Goal: Task Accomplishment & Management: Complete application form

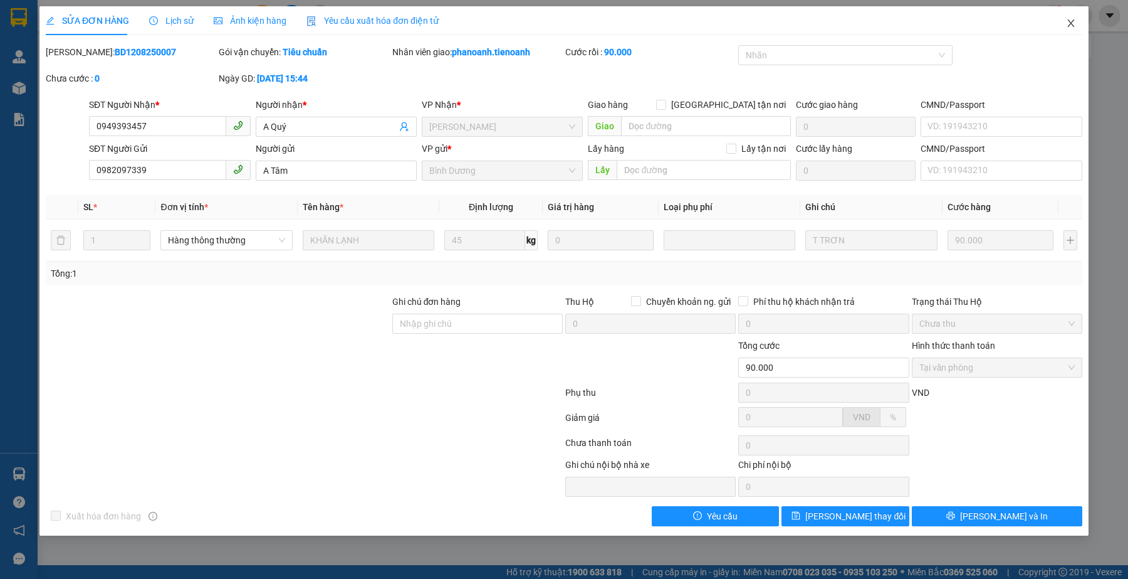
click at [1072, 19] on icon "close" at bounding box center [1071, 23] width 10 height 10
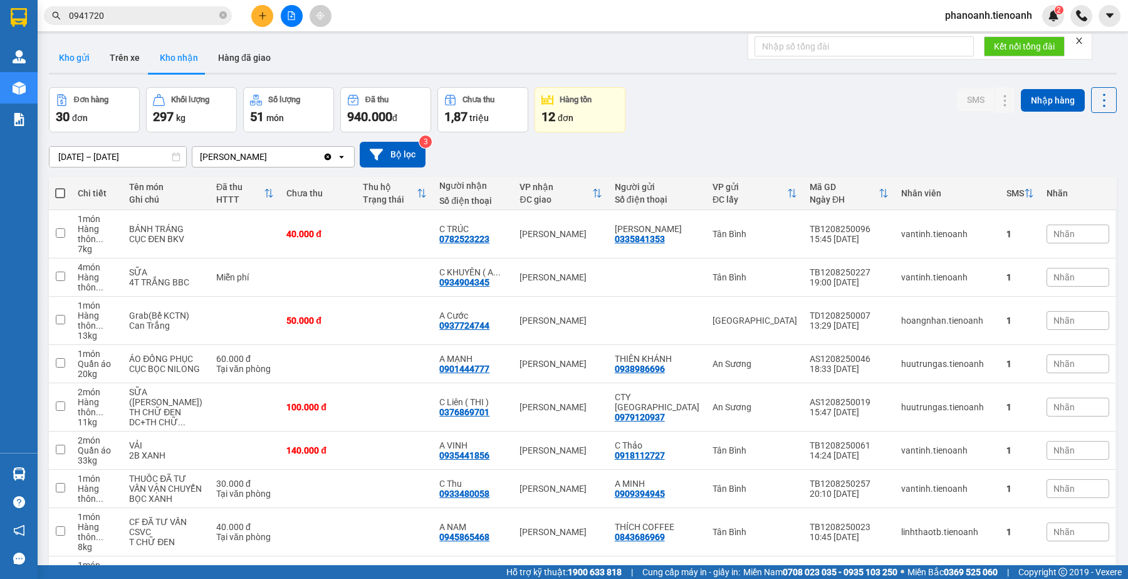
click at [78, 60] on button "Kho gửi" at bounding box center [74, 58] width 51 height 30
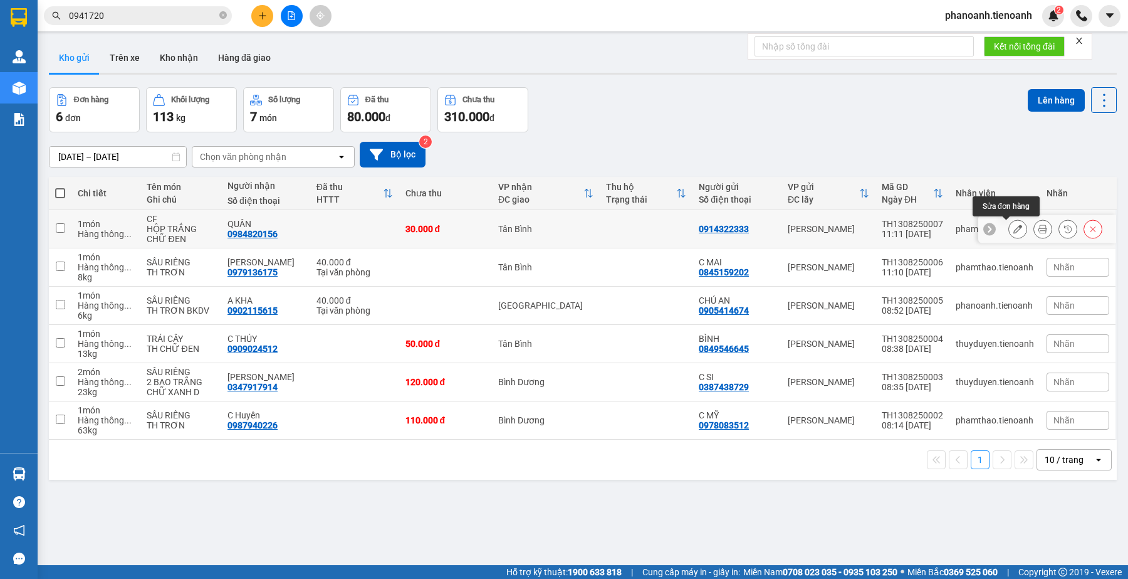
click at [1013, 226] on icon at bounding box center [1017, 228] width 9 height 9
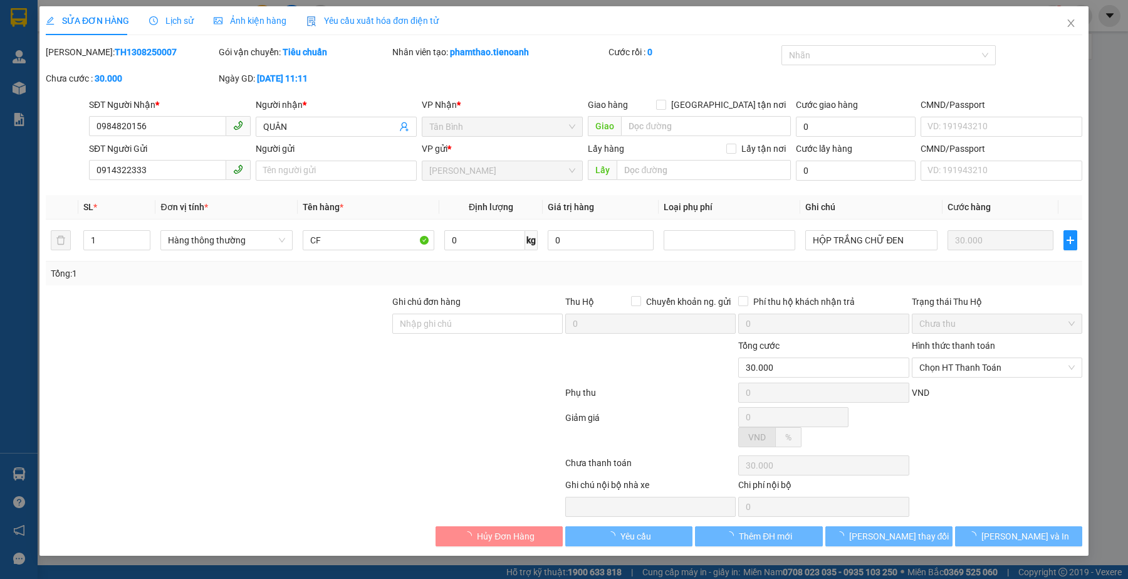
type input "0984820156"
type input "QUÂN"
type input "0914322333"
type input "30.000"
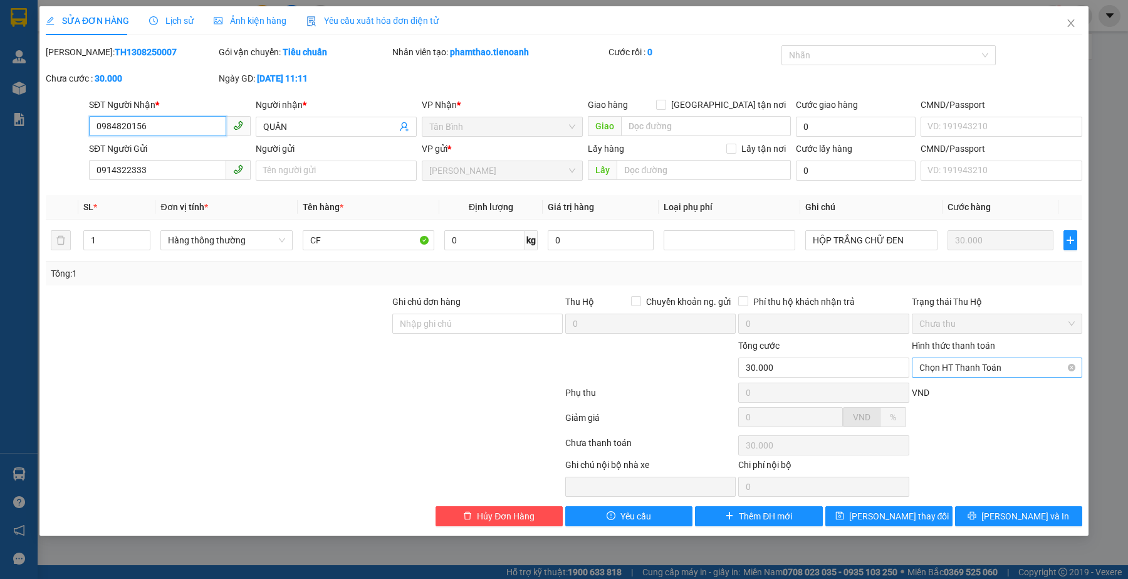
click at [981, 365] on span "Chọn HT Thanh Toán" at bounding box center [996, 367] width 155 height 19
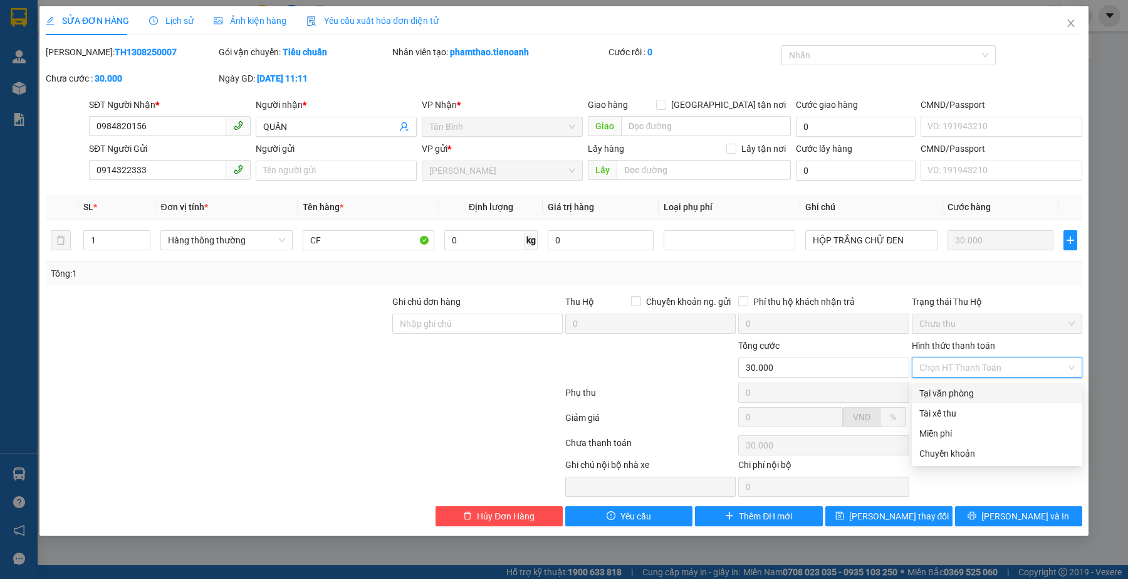
click at [966, 384] on div "Tại văn phòng" at bounding box center [997, 393] width 170 height 20
type input "0"
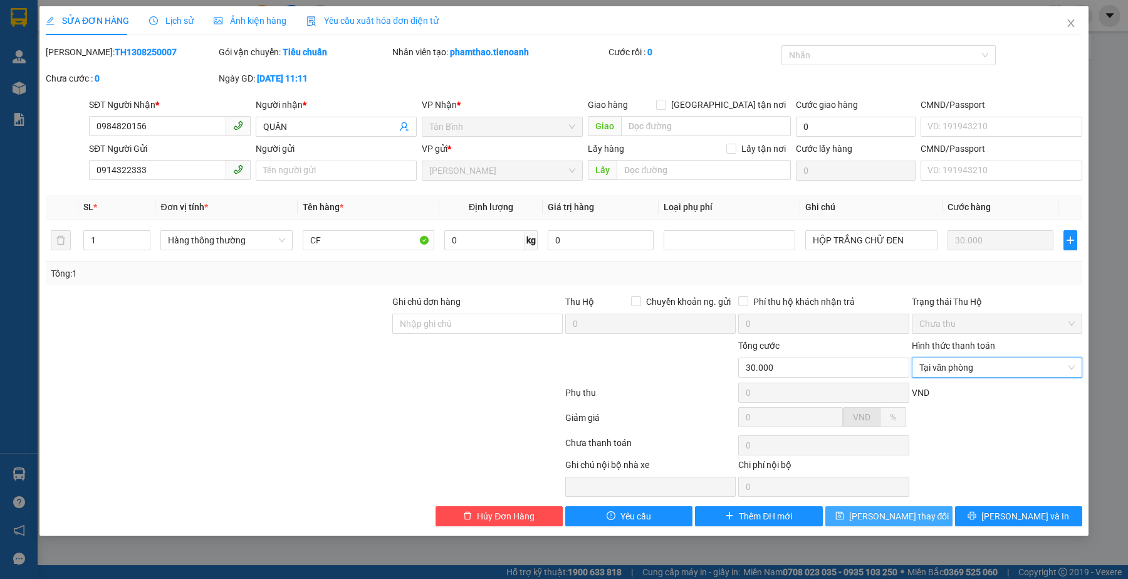
click at [887, 517] on span "[PERSON_NAME] thay đổi" at bounding box center [899, 516] width 100 height 14
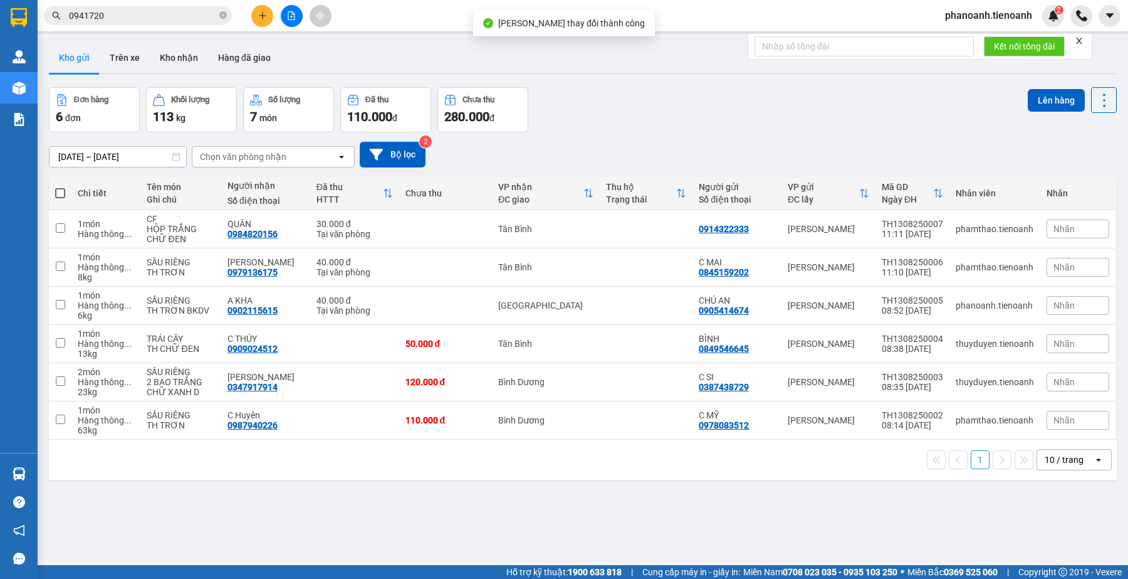
click at [535, 479] on div "1 10 / trang open" at bounding box center [583, 459] width 1068 height 40
click at [312, 497] on div "ver 1.8.138 Kho gửi Trên xe Kho nhận Hàng đã giao Đơn hàng 6 đơn Khối lượng 113…" at bounding box center [583, 327] width 1078 height 579
click at [186, 11] on input "0941720" at bounding box center [143, 16] width 148 height 14
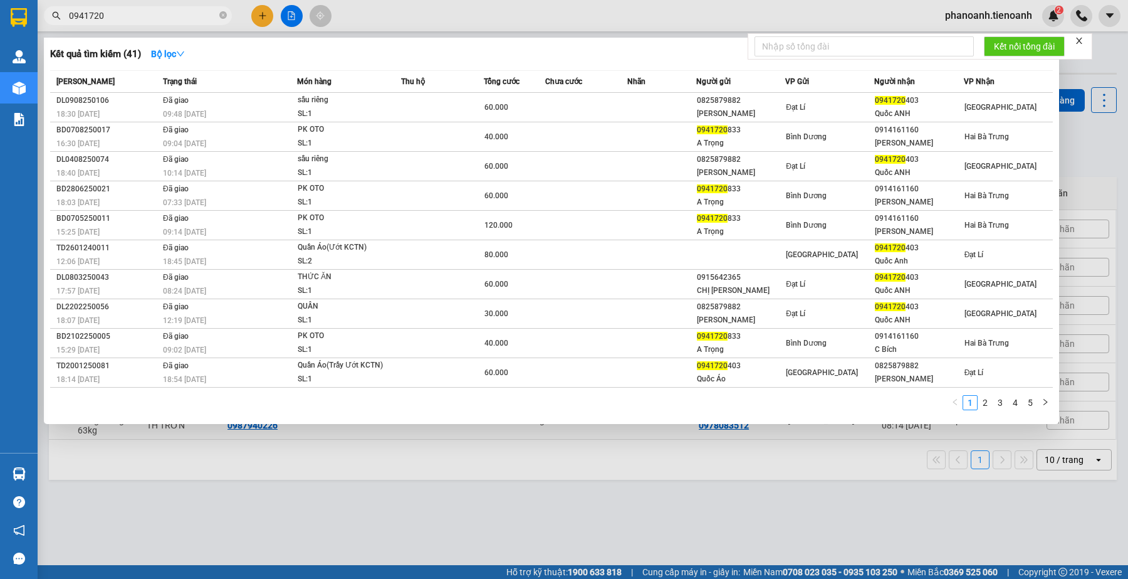
click at [186, 11] on input "0941720" at bounding box center [143, 16] width 148 height 14
paste input "08068199"
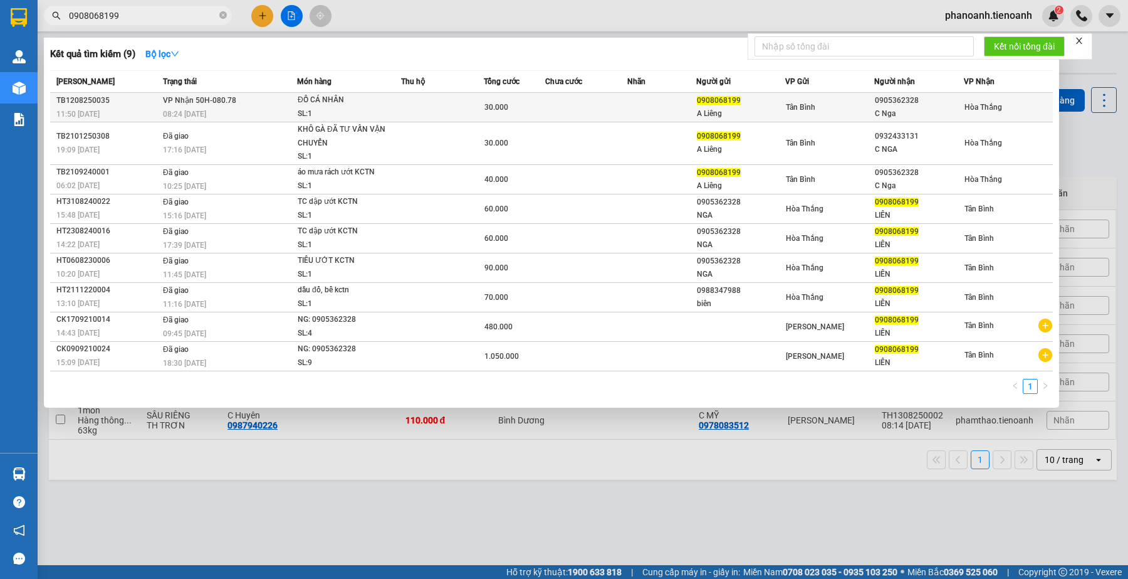
type input "0908068199"
click at [298, 108] on div "SL: 1" at bounding box center [345, 114] width 94 height 14
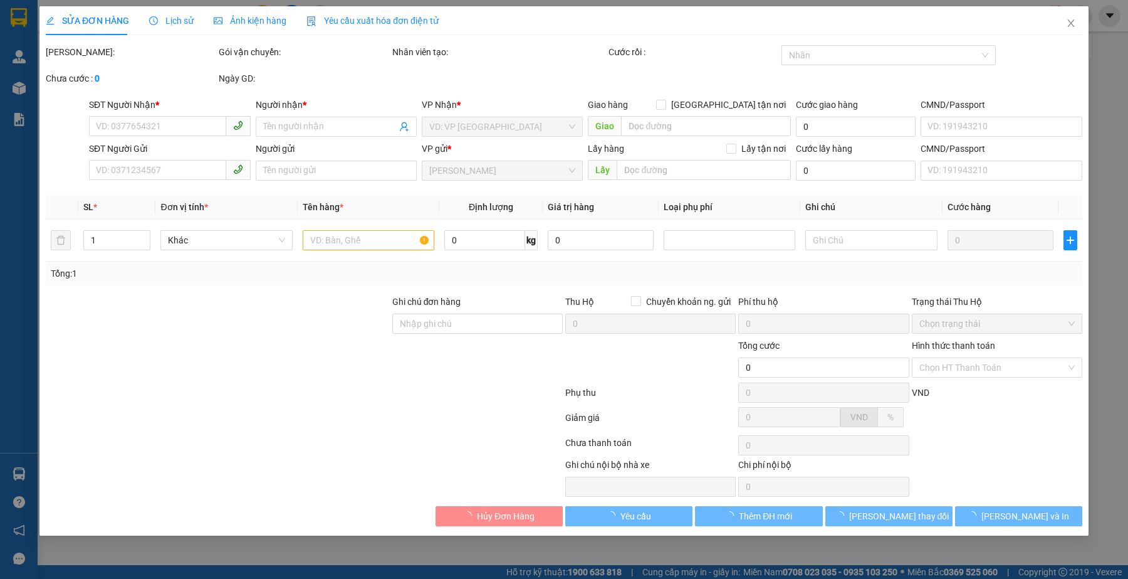
type input "0905362328"
type input "C Nga"
type input "0908068199"
type input "A Liêng"
type input "30.000"
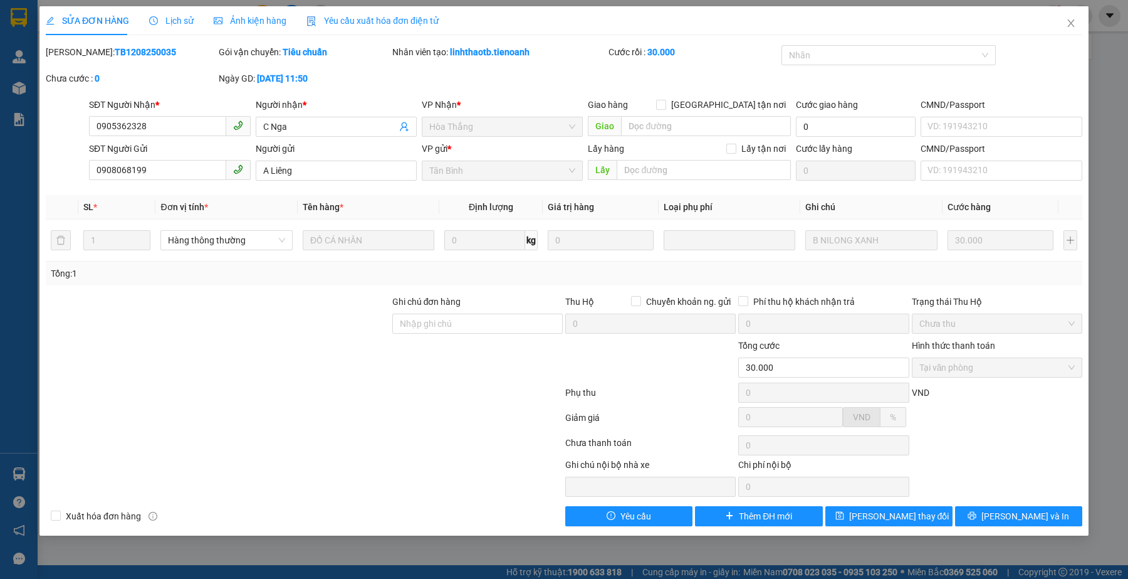
click at [171, 24] on span "Lịch sử" at bounding box center [171, 21] width 45 height 10
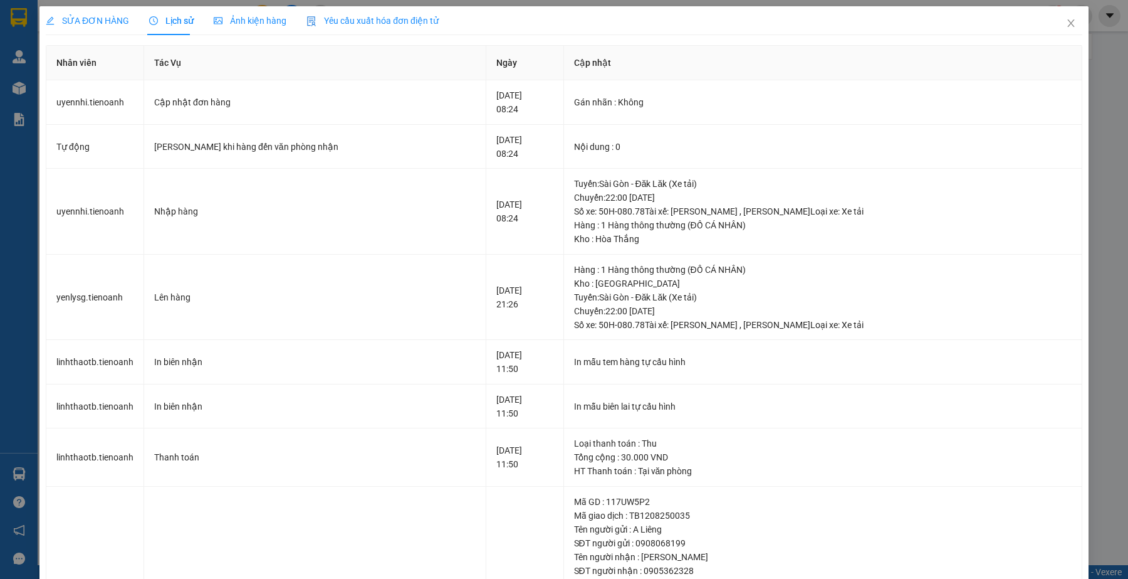
click at [117, 30] on div "SỬA ĐƠN HÀNG" at bounding box center [87, 20] width 83 height 29
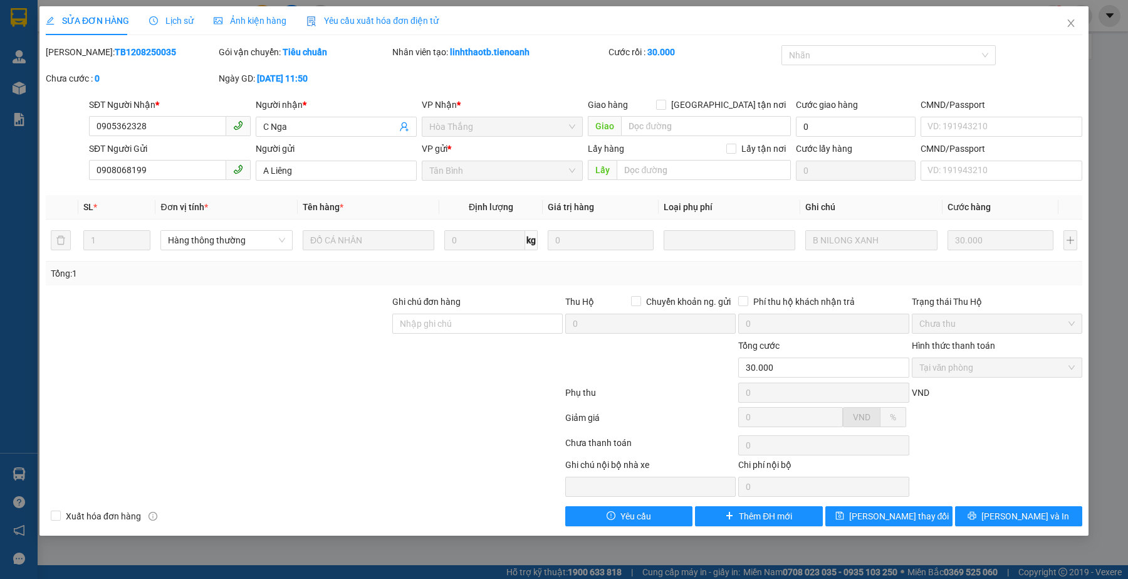
click at [395, 383] on div at bounding box center [305, 394] width 520 height 25
drag, startPoint x: 1069, startPoint y: 26, endPoint x: 134, endPoint y: 8, distance: 935.9
click at [1067, 26] on icon "close" at bounding box center [1071, 23] width 10 height 10
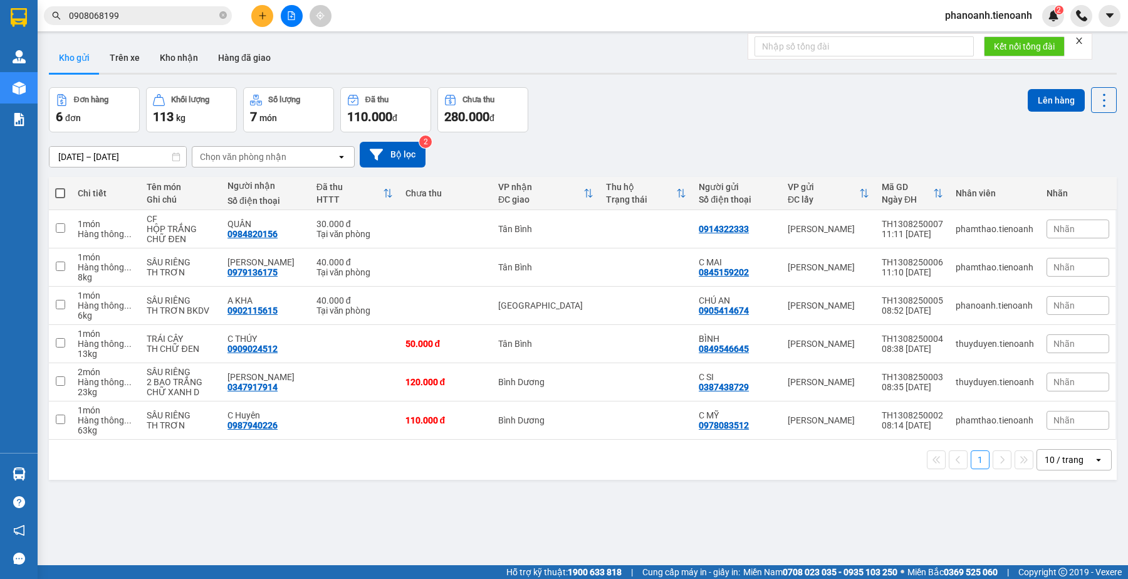
click at [706, 502] on div "ver 1.8.138 Kho gửi Trên xe Kho nhận Hàng đã giao Đơn hàng 6 đơn Khối lượng 113…" at bounding box center [583, 327] width 1078 height 579
click at [694, 508] on div "ver 1.8.138 Kho gửi Trên xe Kho nhận Hàng đã giao Đơn hàng 6 đơn Khối lượng 113…" at bounding box center [583, 327] width 1078 height 579
click at [402, 493] on div "ver 1.8.138 Kho gửi Trên xe Kho nhận Hàng đã giao Đơn hàng 6 đơn Khối lượng 113…" at bounding box center [583, 327] width 1078 height 579
click at [651, 80] on div "ver 1.8.138 Kho gửi Trên xe Kho nhận Hàng đã giao Đơn hàng 6 đơn Khối lượng 113…" at bounding box center [583, 327] width 1078 height 579
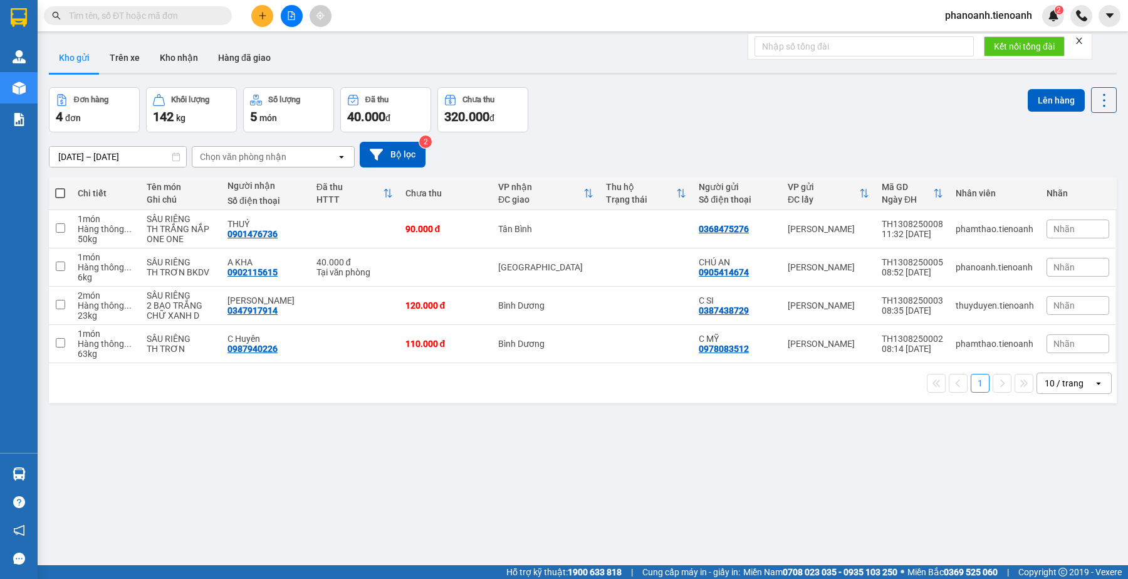
click at [781, 117] on div "Đơn hàng 4 đơn Khối lượng 142 kg Số lượng 5 món Đã thu 40.000 đ Chưa thu 320.00…" at bounding box center [583, 109] width 1068 height 45
click at [155, 7] on span at bounding box center [138, 15] width 188 height 19
click at [162, 11] on input "text" at bounding box center [143, 16] width 148 height 14
paste input "0836286675"
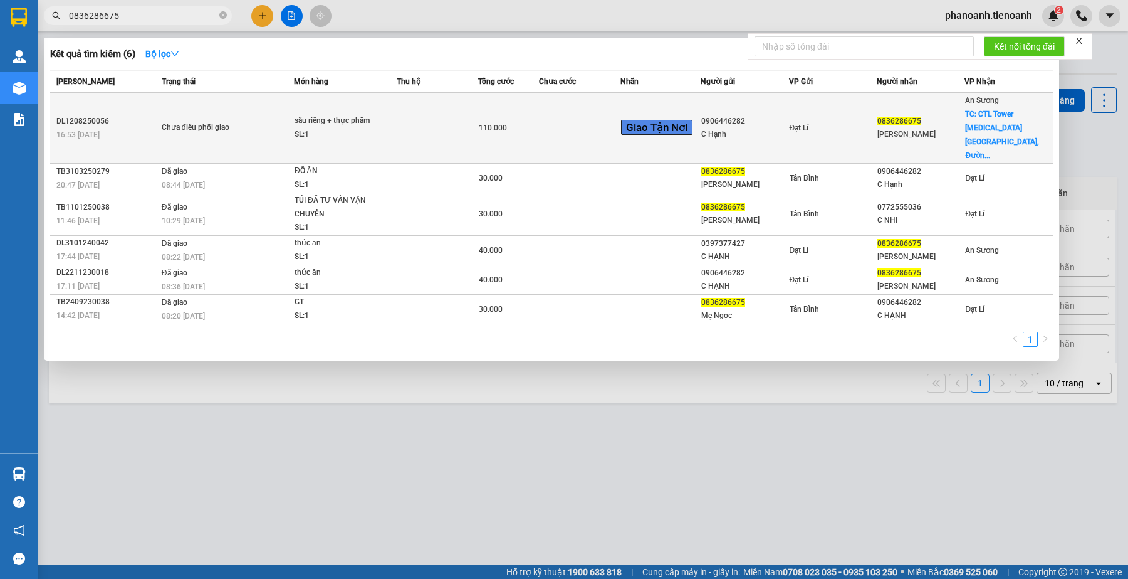
type input "0836286675"
click at [560, 126] on td at bounding box center [579, 128] width 81 height 71
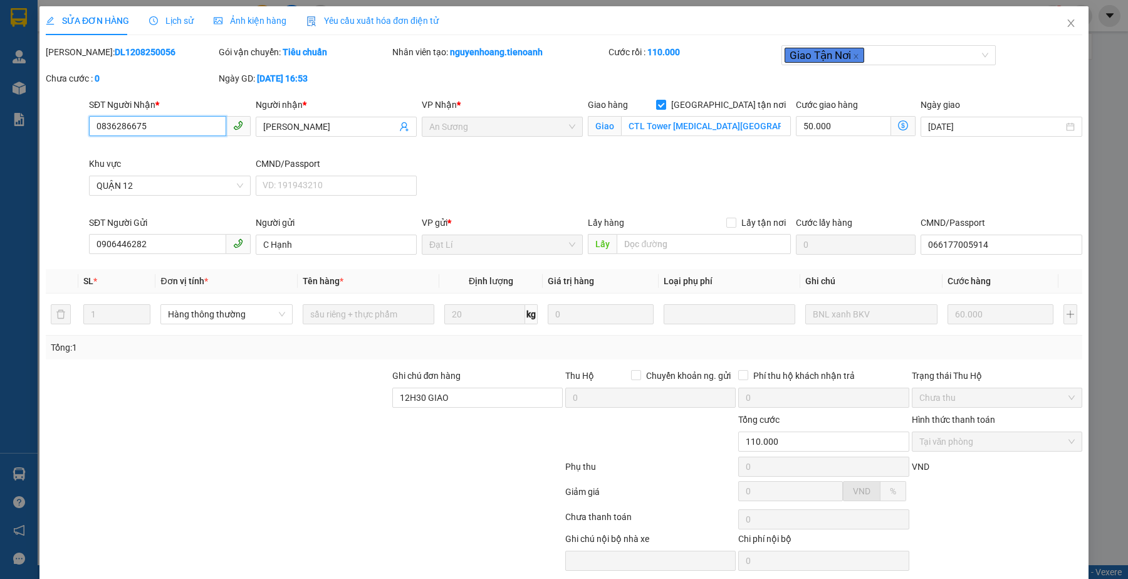
type input "0836286675"
type input "[PERSON_NAME]"
checkbox input "true"
type input "CTL Tower [MEDICAL_DATA][GEOGRAPHIC_DATA], [GEOGRAPHIC_DATA], [GEOGRAPHIC_DATA]…"
type input "0906446282"
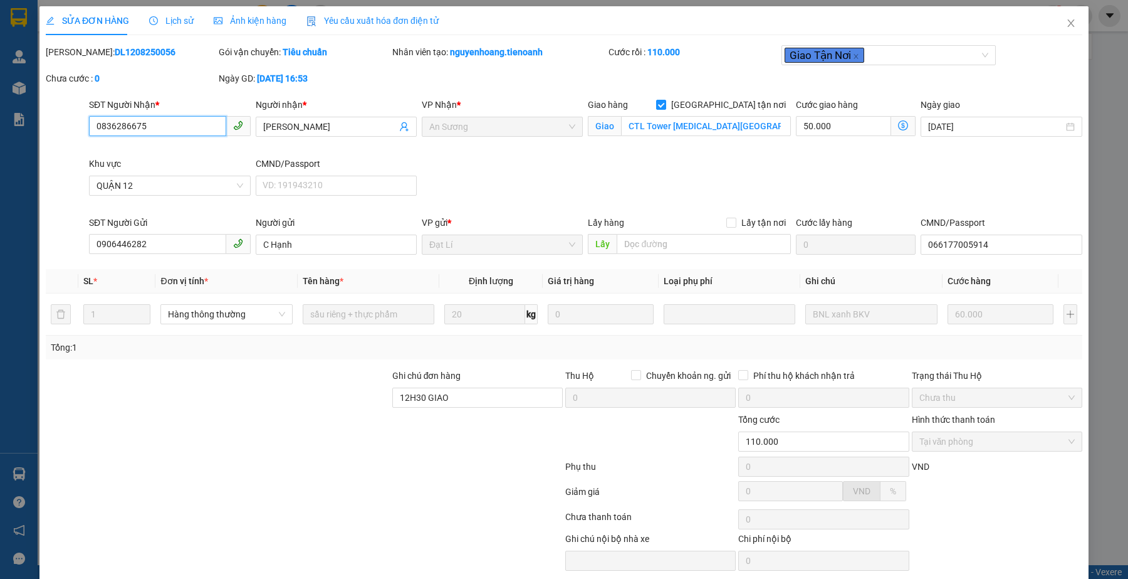
type input "C Hạnh"
type input "066177005914"
type input "12H30 GIAO"
type input "110.000"
click at [408, 428] on div at bounding box center [477, 434] width 173 height 44
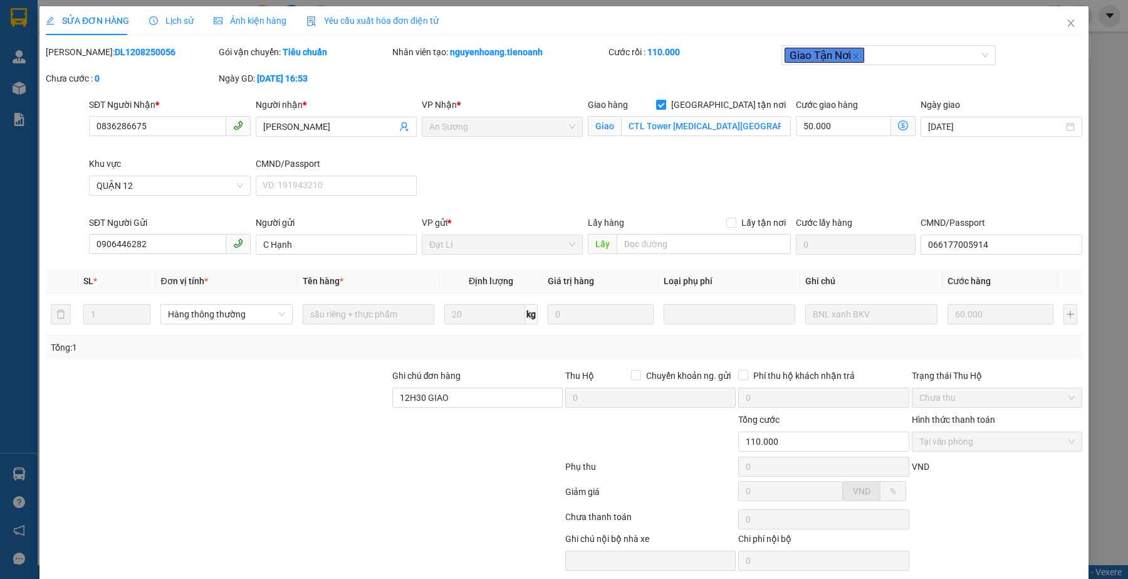
click at [444, 427] on div at bounding box center [477, 434] width 173 height 44
click at [405, 487] on div at bounding box center [305, 493] width 520 height 25
click at [290, 505] on div at bounding box center [305, 493] width 520 height 25
click at [317, 497] on div at bounding box center [305, 493] width 520 height 25
click at [301, 455] on div at bounding box center [218, 434] width 347 height 44
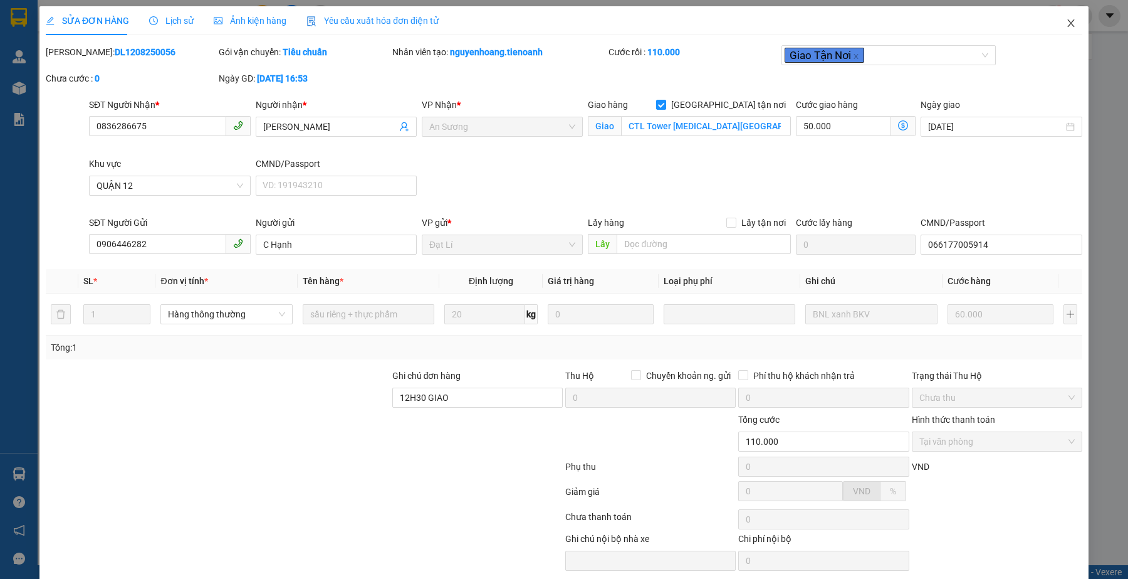
click at [1065, 21] on span "Close" at bounding box center [1071, 23] width 35 height 35
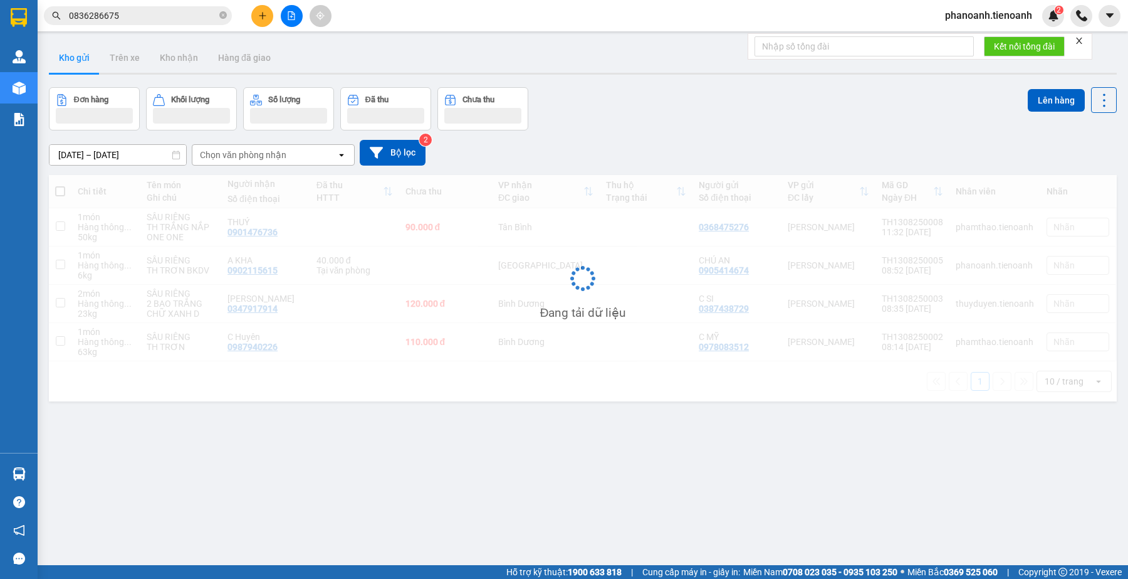
click at [137, 8] on span "0836286675" at bounding box center [138, 15] width 188 height 19
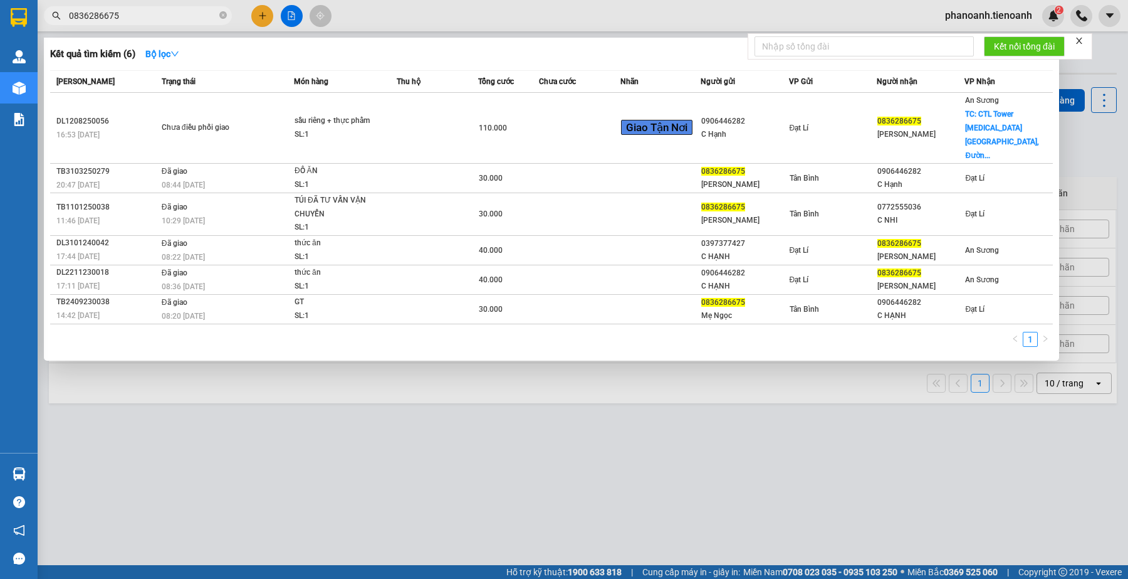
click at [137, 8] on span "0836286675" at bounding box center [138, 15] width 188 height 19
click at [143, 14] on input "0836286675" at bounding box center [143, 16] width 148 height 14
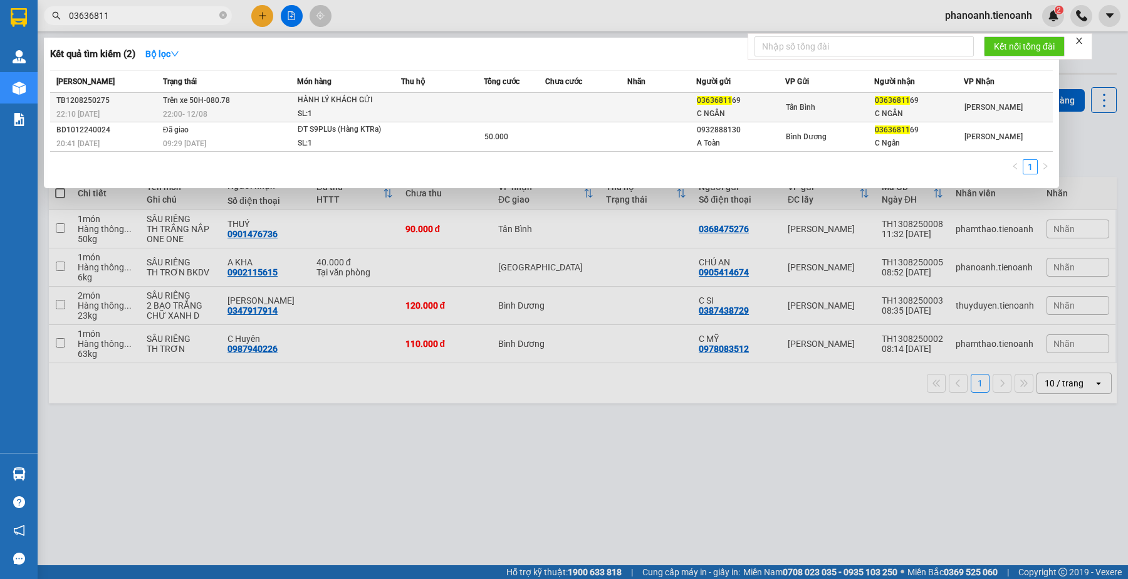
type input "03636811"
click at [406, 107] on td at bounding box center [442, 107] width 82 height 29
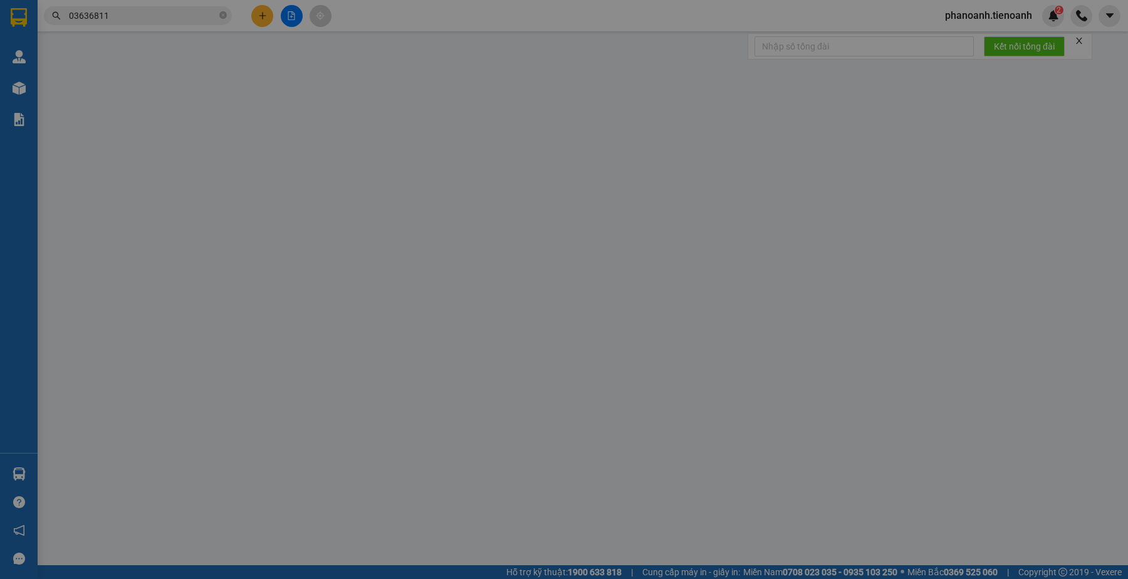
type input "0363681169"
type input "C NGÂN"
type input "0363681169"
type input "C NGÂN"
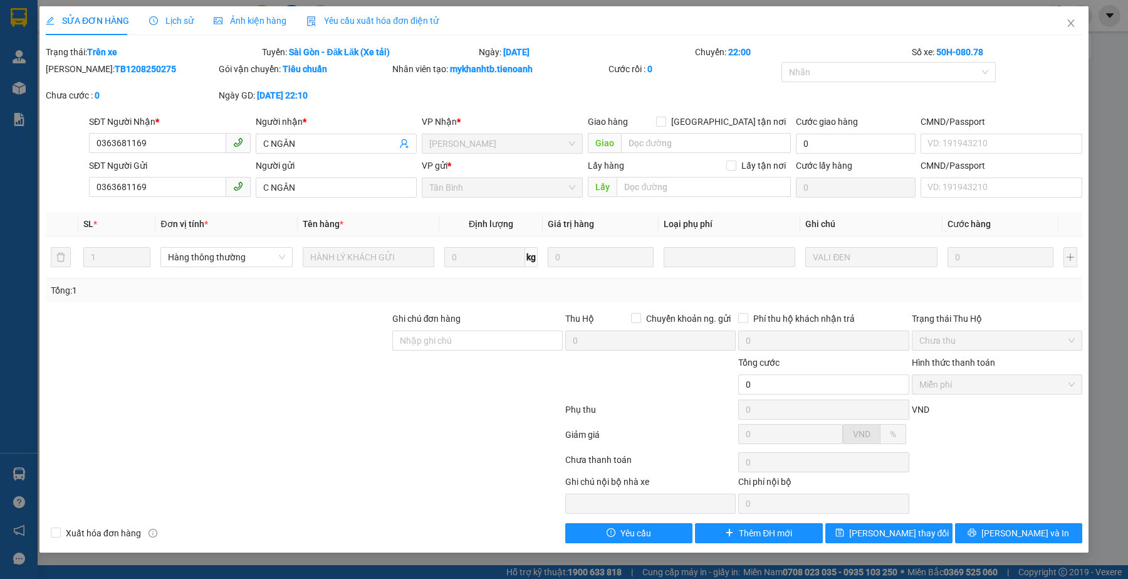
click at [173, 23] on span "Lịch sử" at bounding box center [171, 21] width 45 height 10
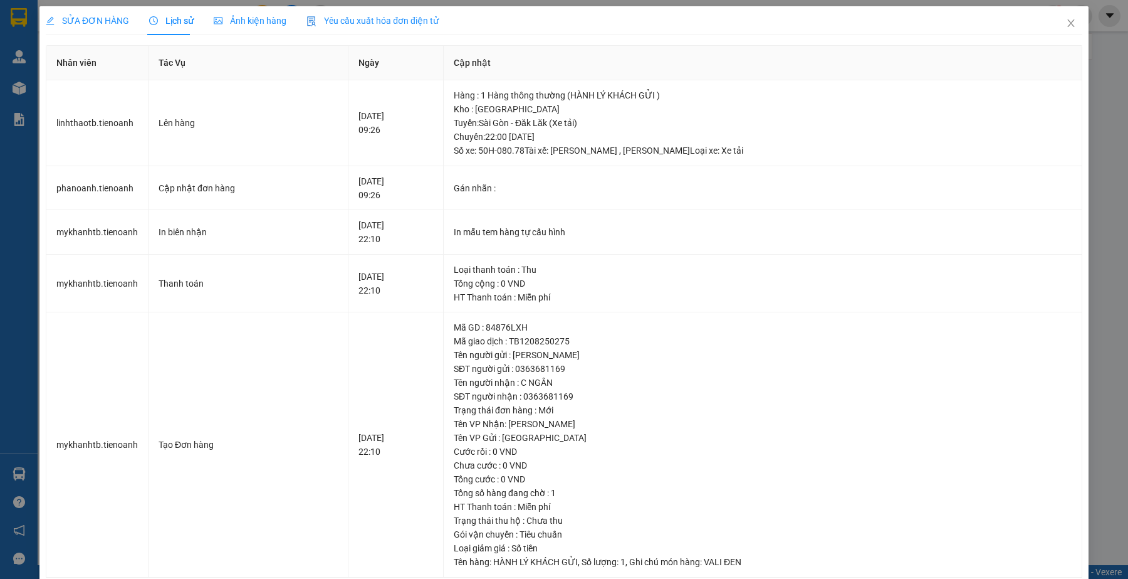
click at [98, 19] on span "SỬA ĐƠN HÀNG" at bounding box center [87, 21] width 83 height 10
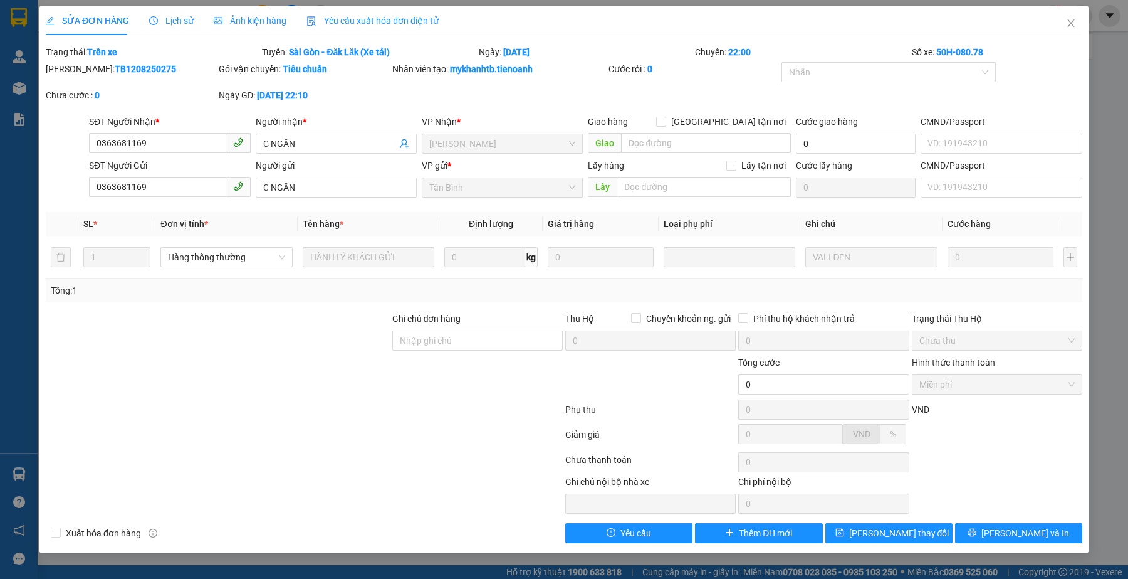
click at [390, 439] on div at bounding box center [305, 436] width 520 height 25
click at [176, 18] on span "Lịch sử" at bounding box center [171, 21] width 45 height 10
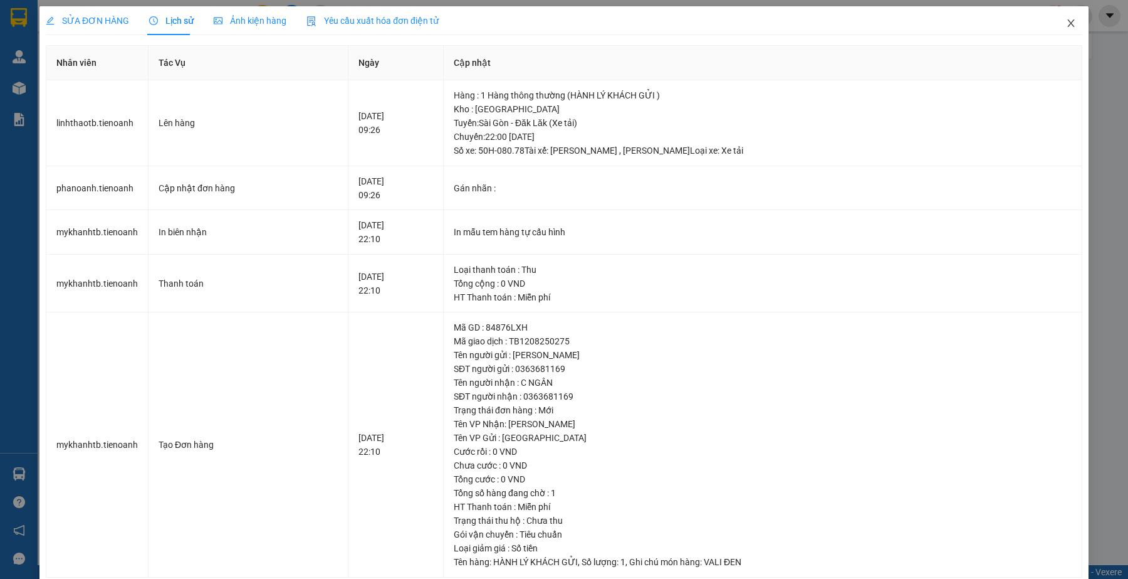
click at [1067, 21] on icon "close" at bounding box center [1070, 23] width 7 height 8
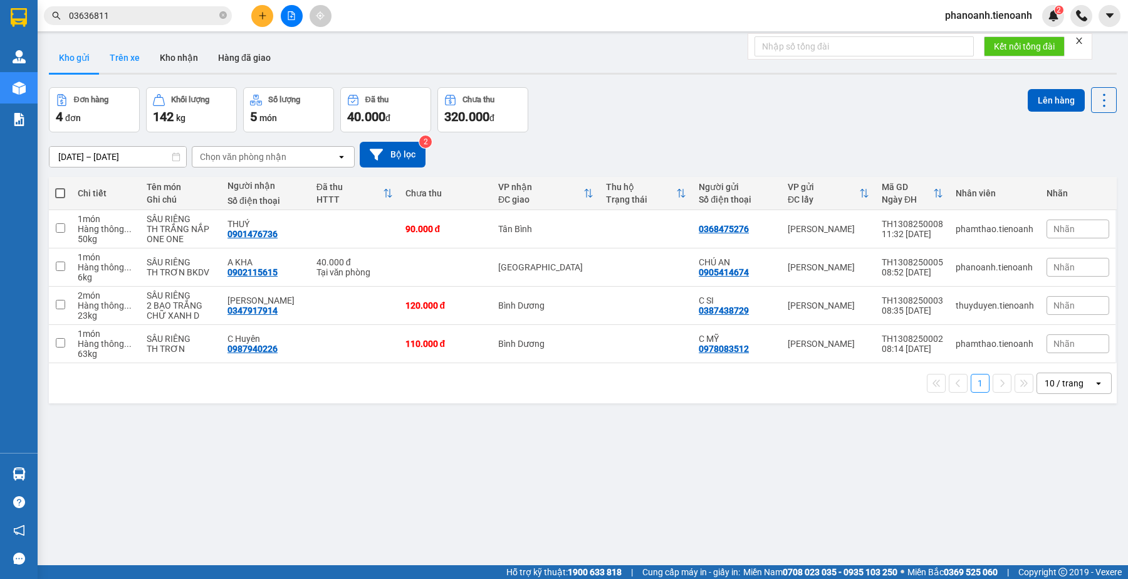
click at [118, 52] on button "Trên xe" at bounding box center [125, 58] width 50 height 30
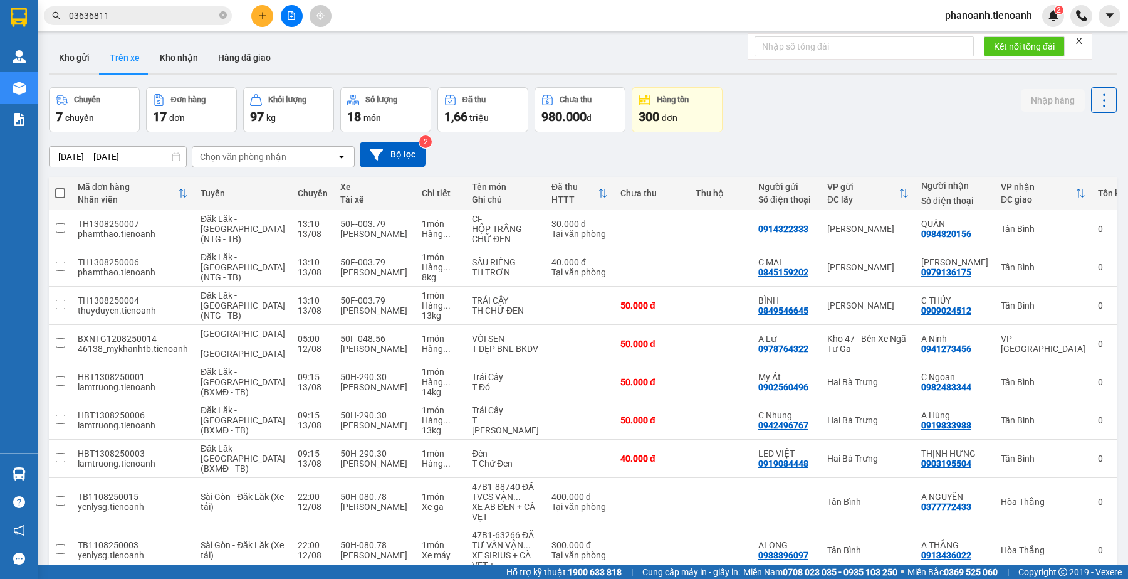
click at [293, 164] on div "Chọn văn phòng nhận" at bounding box center [264, 157] width 144 height 20
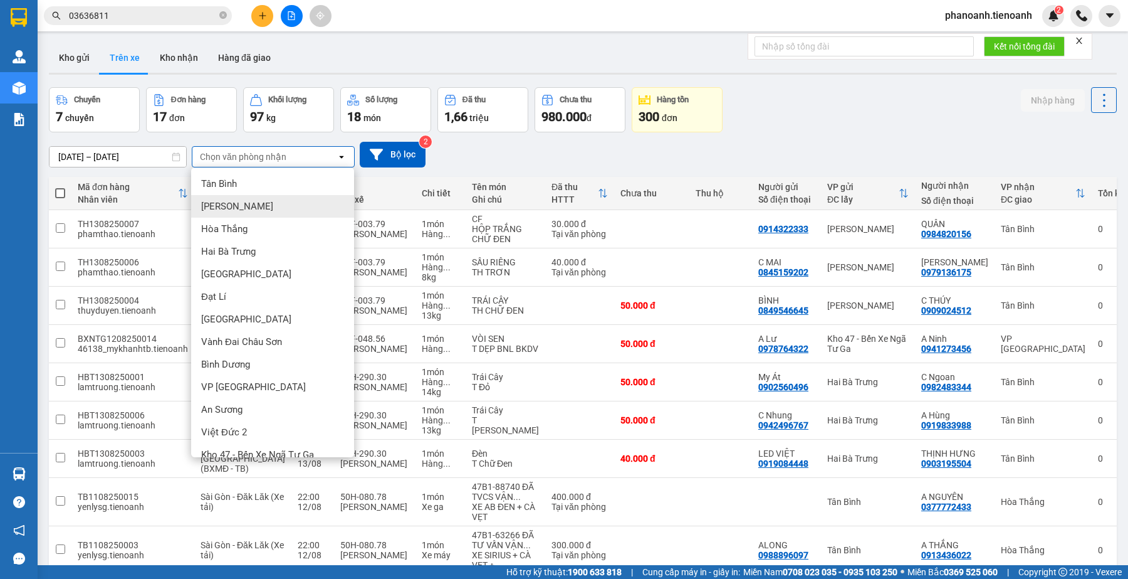
click at [229, 199] on div "[PERSON_NAME]" at bounding box center [272, 206] width 163 height 23
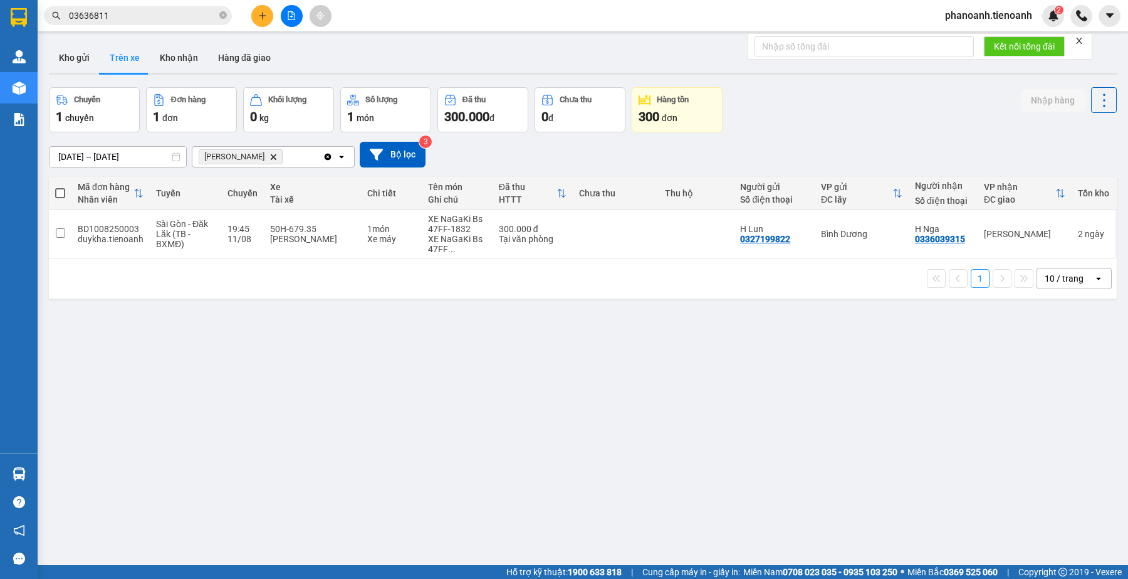
click at [901, 129] on div "Chuyến 1 chuyến Đơn hàng 1 đơn Khối lượng 0 kg Số lượng 1 món Đã thu 300.000 đ …" at bounding box center [583, 109] width 1068 height 45
click at [170, 16] on input "03636811" at bounding box center [143, 16] width 148 height 14
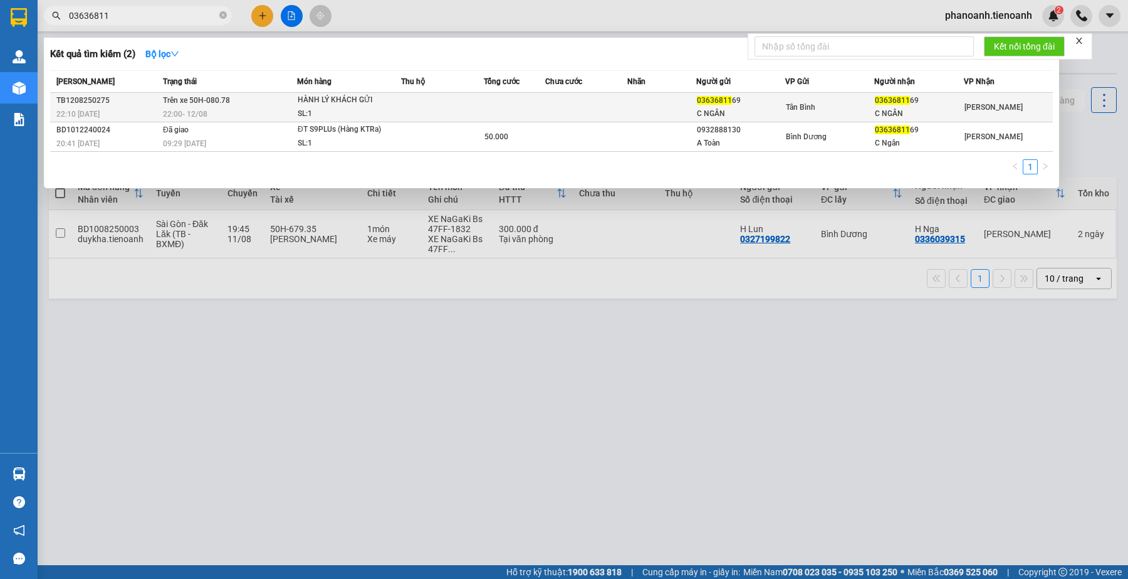
click at [358, 110] on div "SL: 1" at bounding box center [345, 114] width 94 height 14
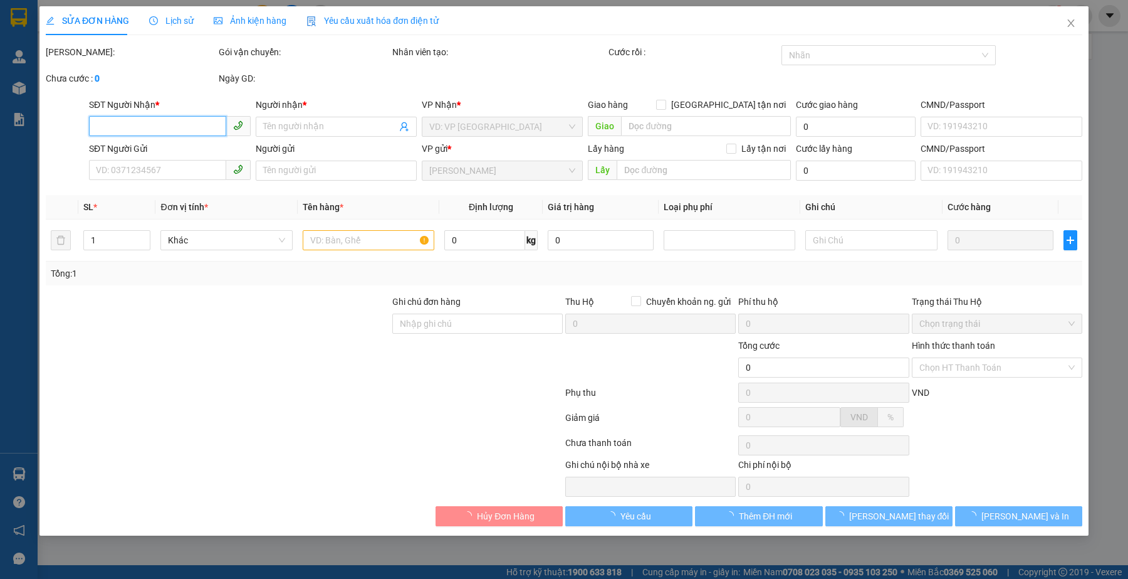
type input "0363681169"
type input "C NGÂN"
type input "0363681169"
type input "C NGÂN"
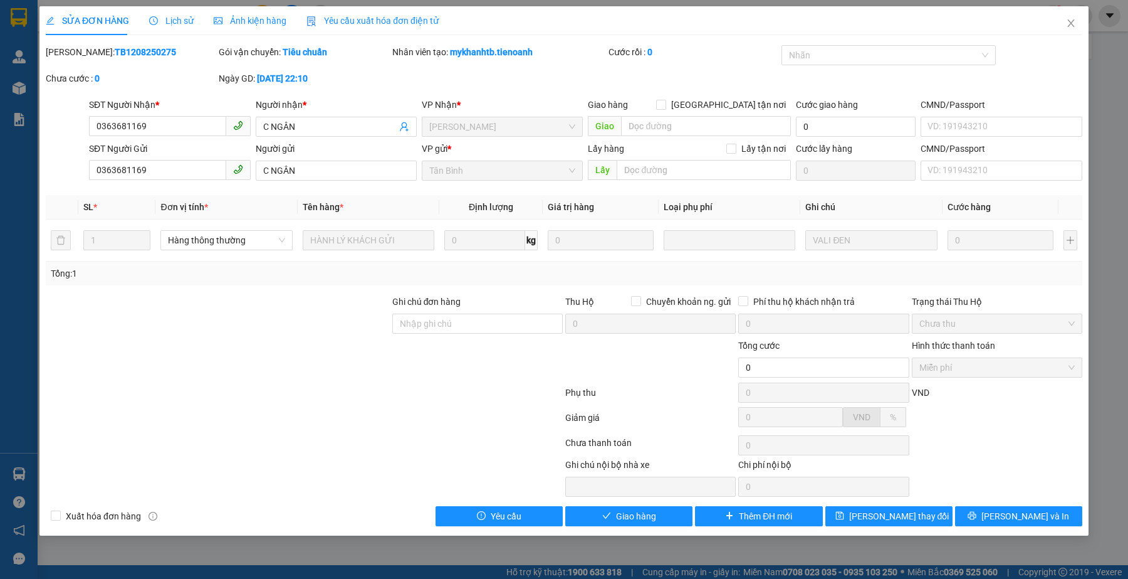
click at [175, 19] on span "Lịch sử" at bounding box center [171, 21] width 45 height 10
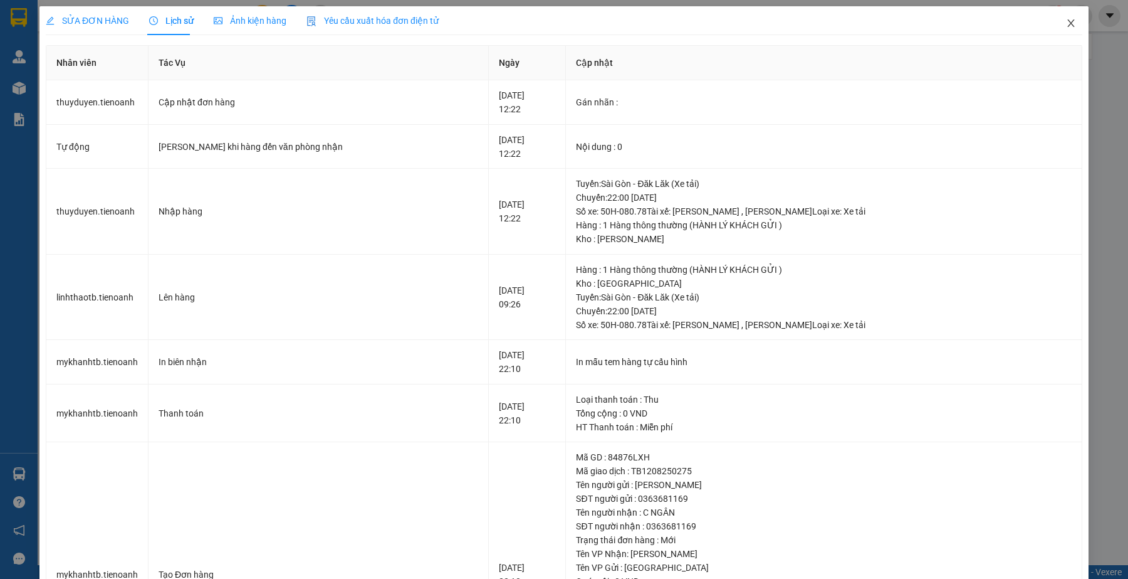
click at [1054, 19] on span "Close" at bounding box center [1071, 23] width 35 height 35
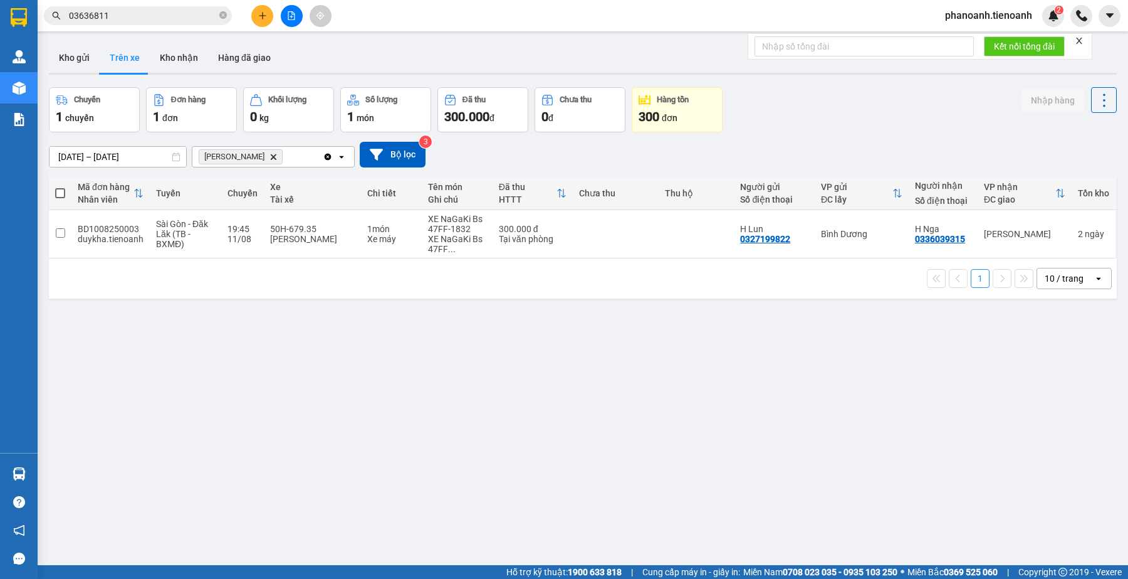
click at [782, 373] on div "ver 1.8.138 Kho gửi Trên xe Kho nhận Hàng đã giao Chuyến 1 chuyến Đơn hàng 1 đơ…" at bounding box center [583, 327] width 1078 height 579
click at [167, 58] on button "Kho nhận" at bounding box center [179, 58] width 58 height 30
type input "[DATE] – [DATE]"
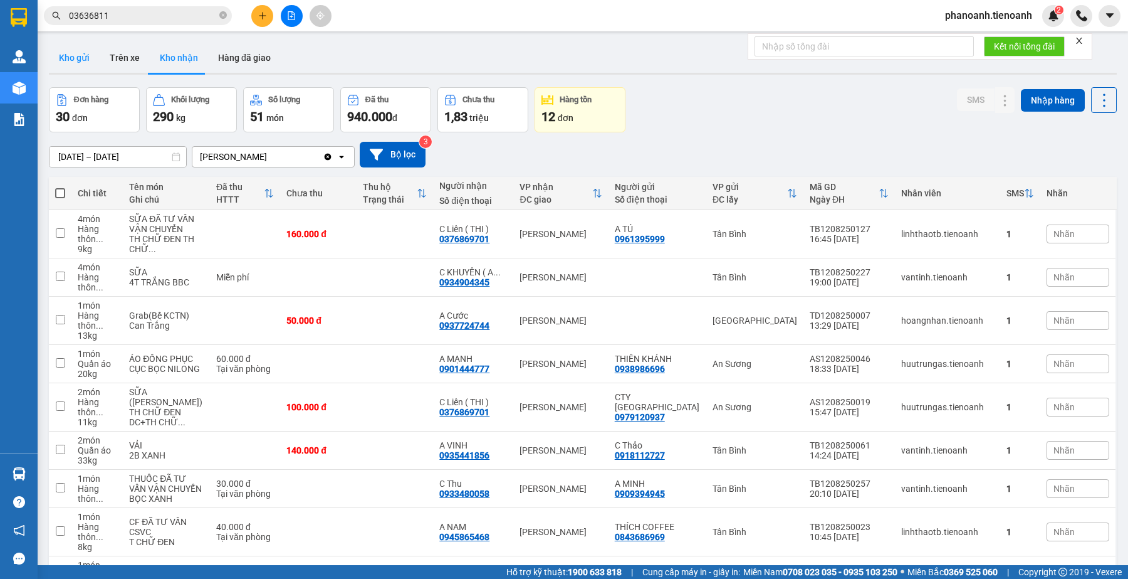
click at [68, 63] on button "Kho gửi" at bounding box center [74, 58] width 51 height 30
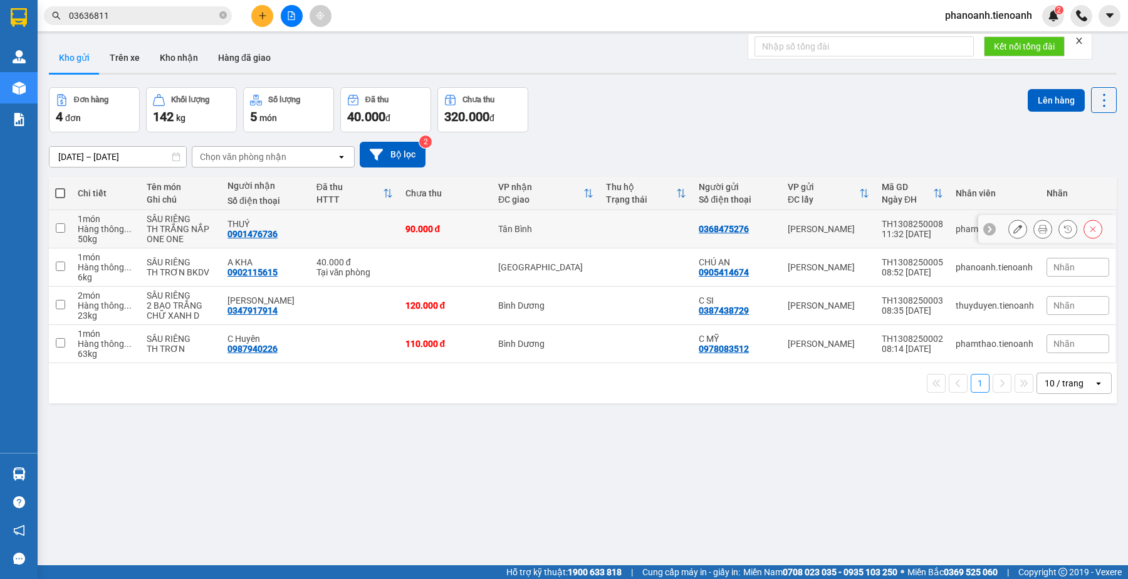
click at [61, 226] on input "checkbox" at bounding box center [60, 227] width 9 height 9
checkbox input "true"
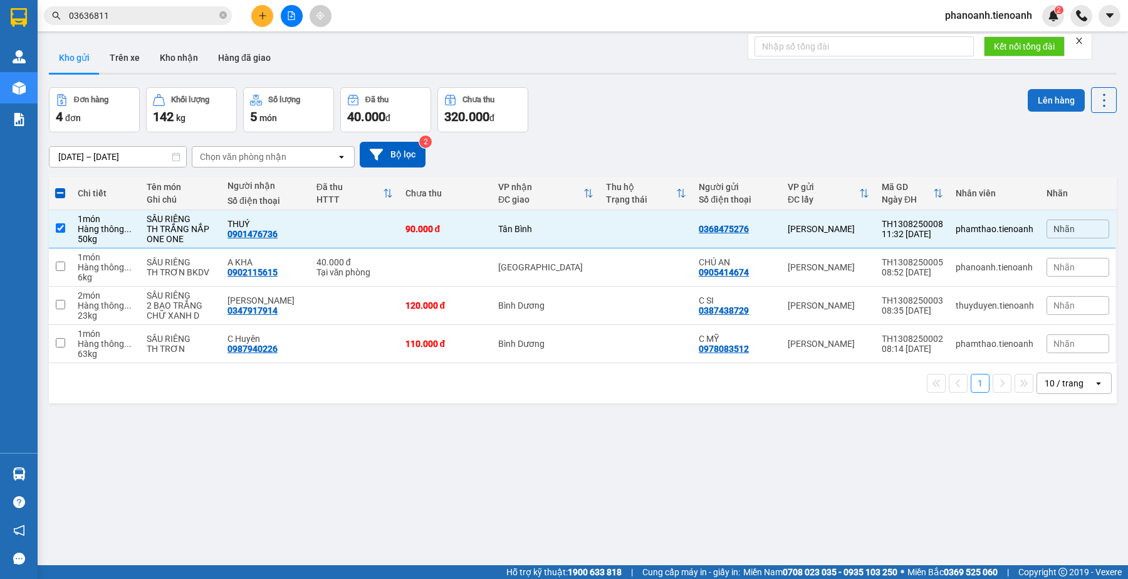
click at [1037, 98] on button "Lên hàng" at bounding box center [1056, 100] width 57 height 23
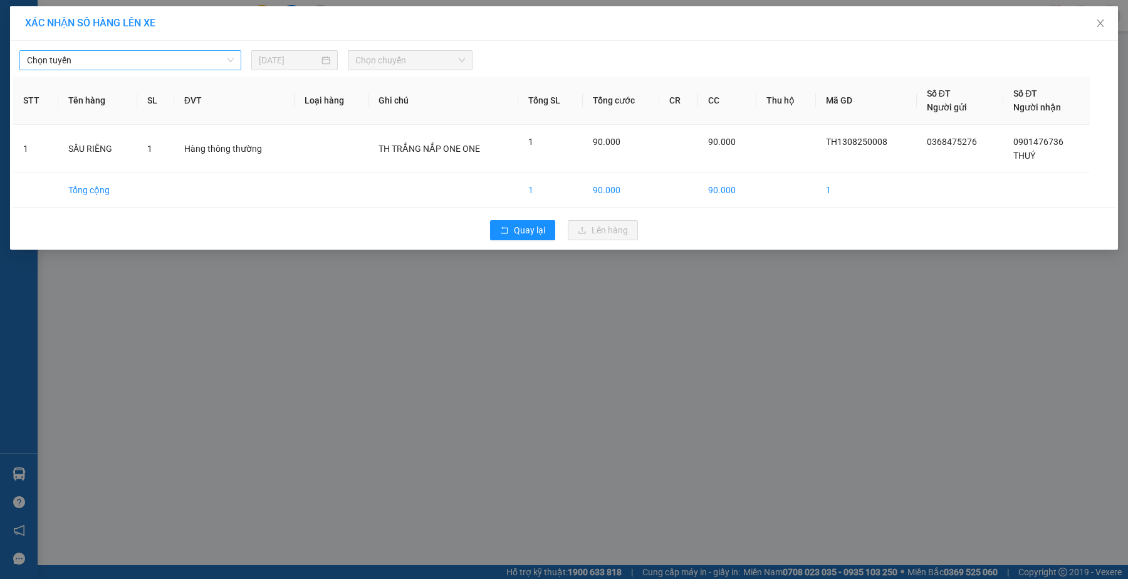
click at [161, 66] on span "Chọn tuyến" at bounding box center [130, 60] width 207 height 19
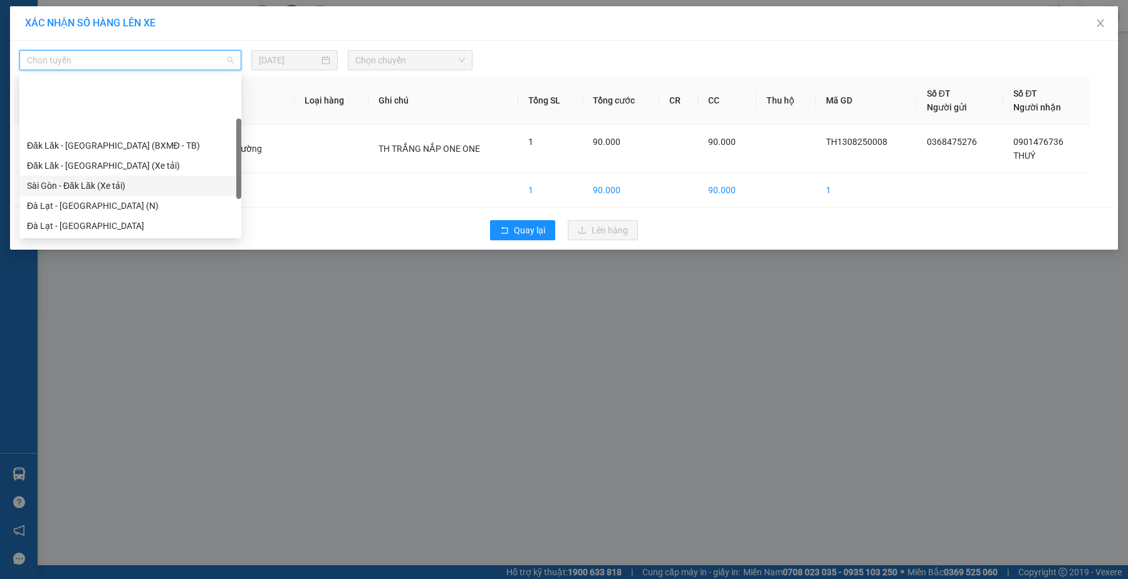
scroll to position [78, 0]
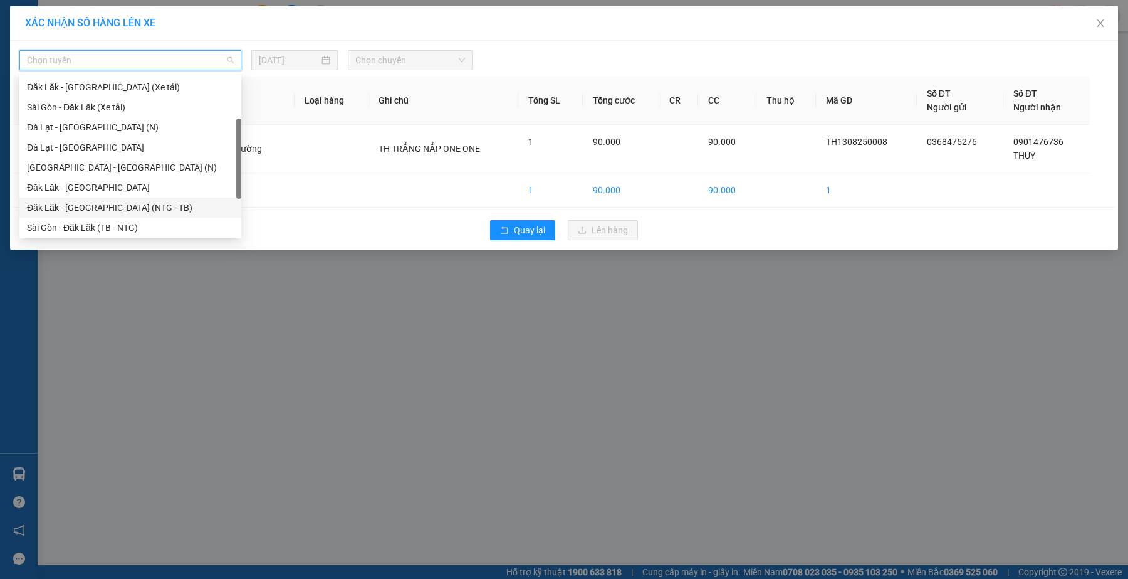
click at [142, 212] on div "Đăk Lăk - [GEOGRAPHIC_DATA] (NTG - TB)" at bounding box center [130, 208] width 207 height 14
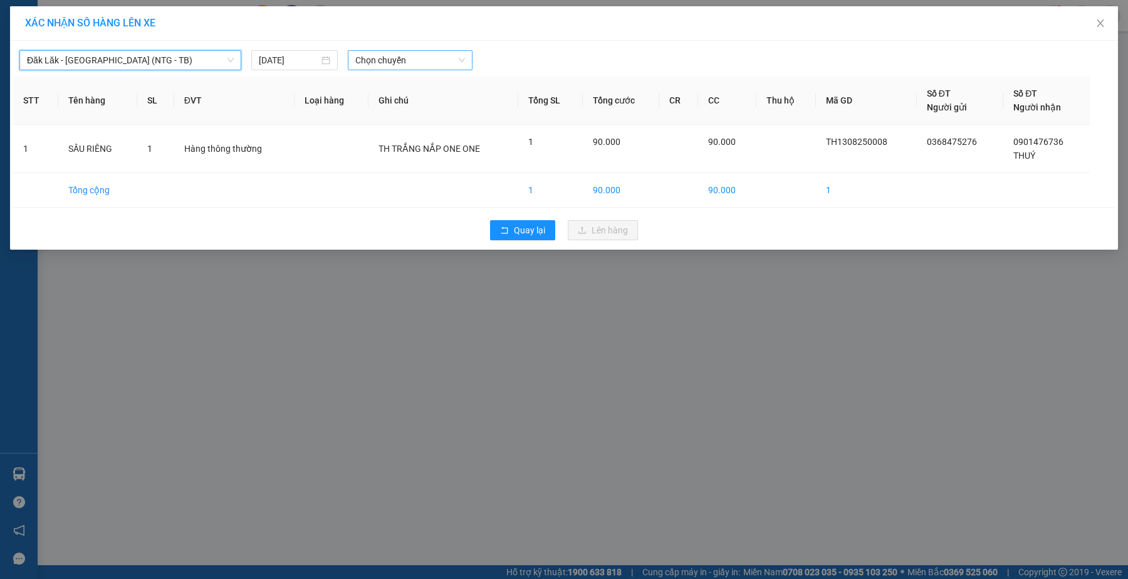
click at [434, 70] on input "search" at bounding box center [406, 60] width 102 height 19
click at [434, 58] on span "Chọn chuyến" at bounding box center [410, 60] width 110 height 19
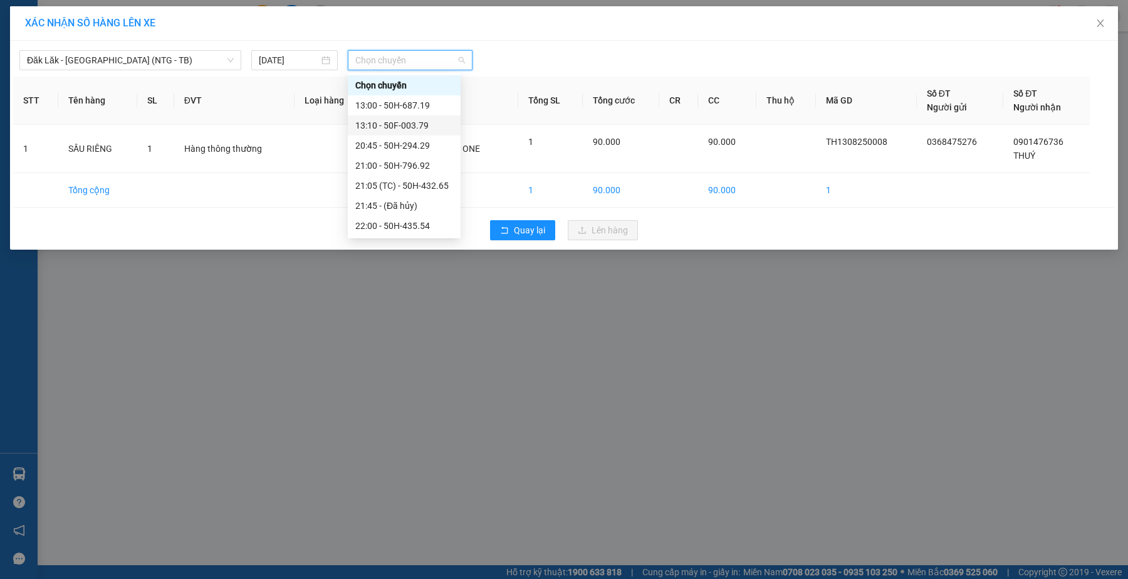
click at [428, 119] on div "13:10 - 50F-003.79" at bounding box center [404, 125] width 98 height 14
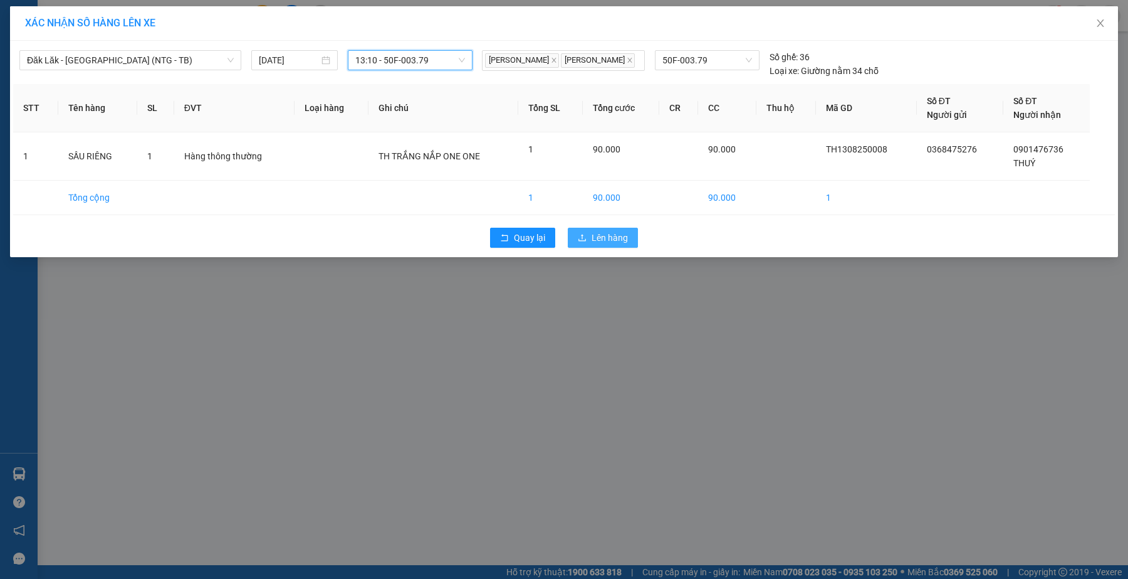
click at [614, 244] on span "Lên hàng" at bounding box center [610, 238] width 36 height 14
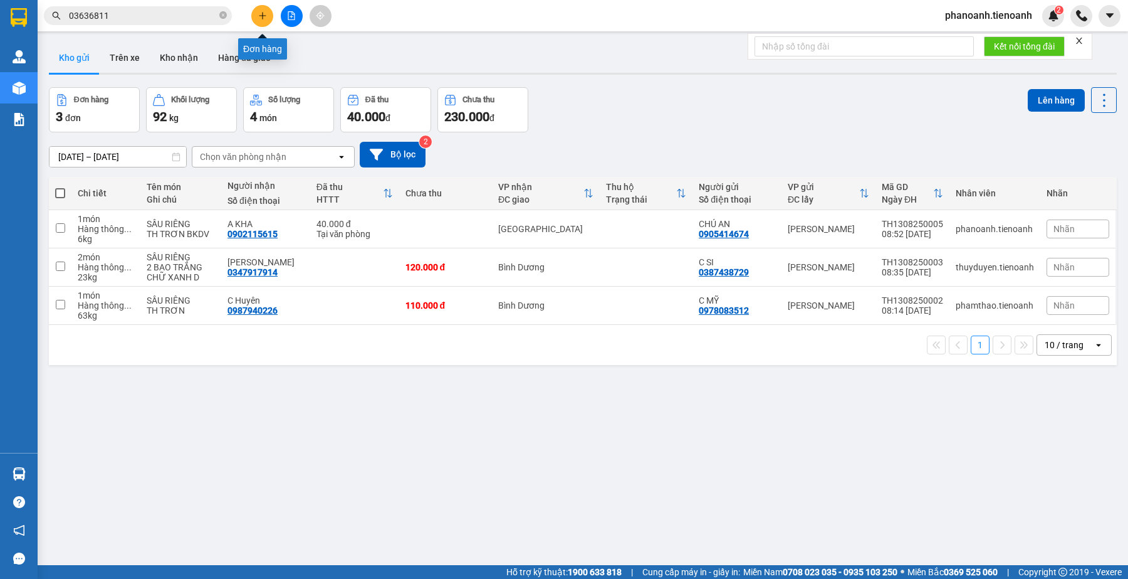
click at [262, 14] on icon "plus" at bounding box center [262, 15] width 1 height 7
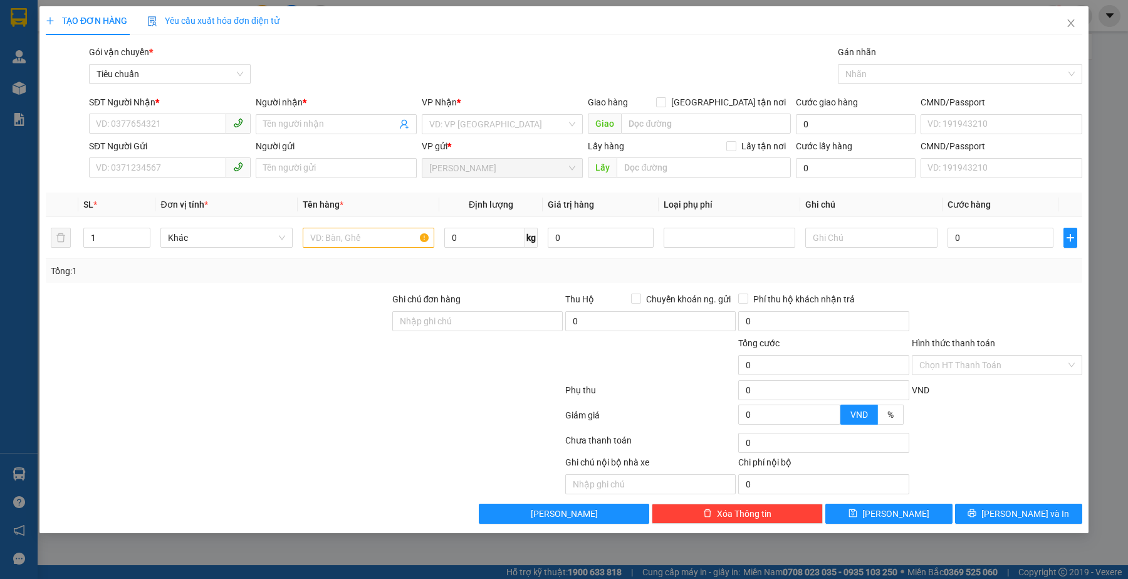
click at [361, 397] on div at bounding box center [305, 392] width 520 height 25
click at [173, 130] on input "SĐT Người Nhận *" at bounding box center [157, 123] width 137 height 20
type input "35454"
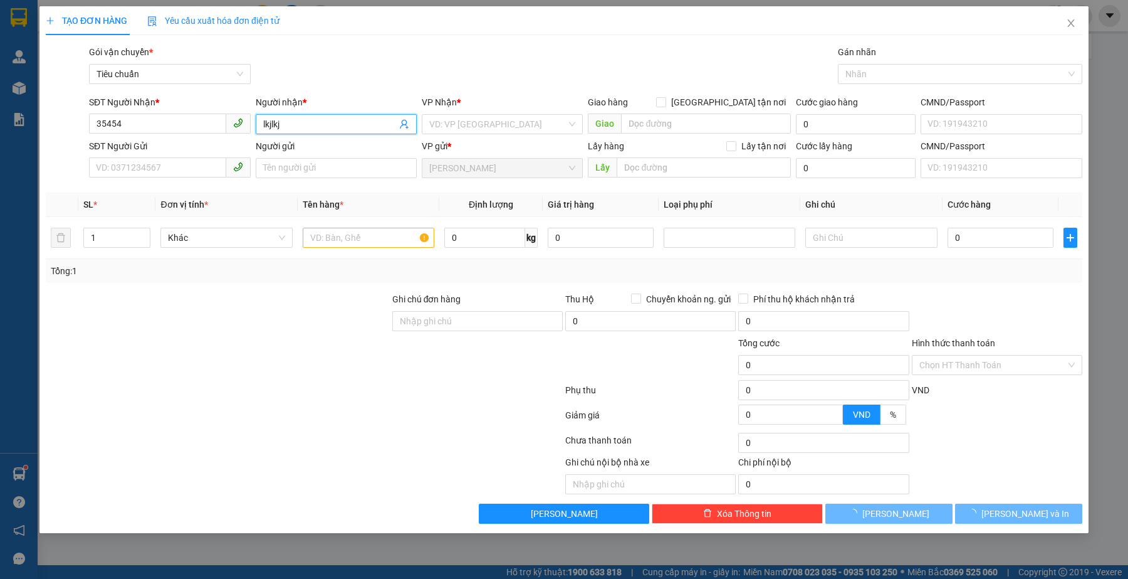
type input "lkjlkj"
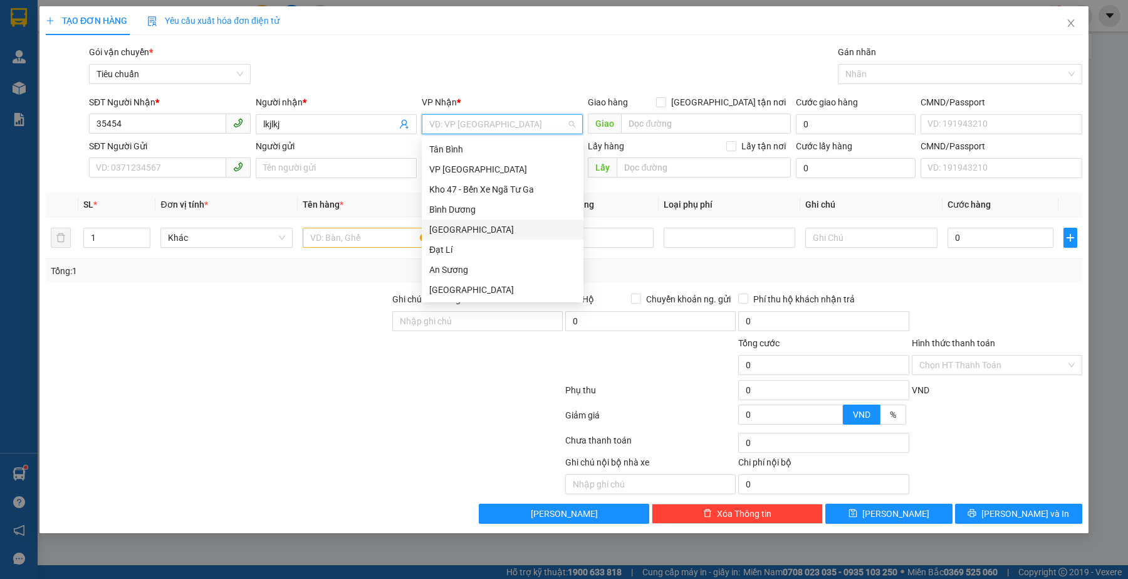
click at [471, 231] on div "[GEOGRAPHIC_DATA]" at bounding box center [502, 230] width 147 height 14
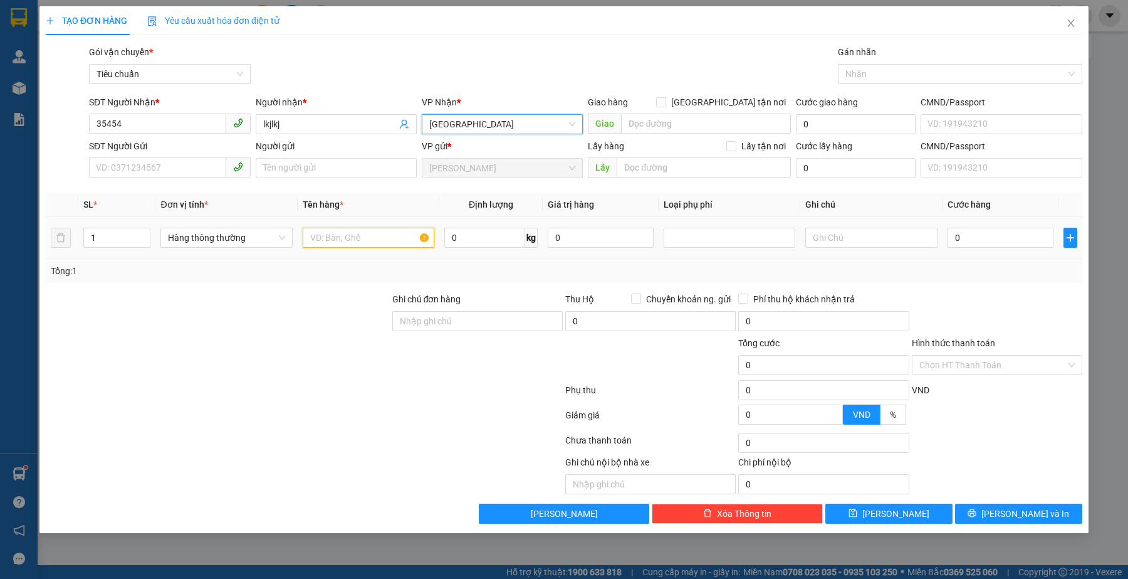
click at [372, 246] on input "text" at bounding box center [369, 238] width 132 height 20
type input "khkj"
type input "35"
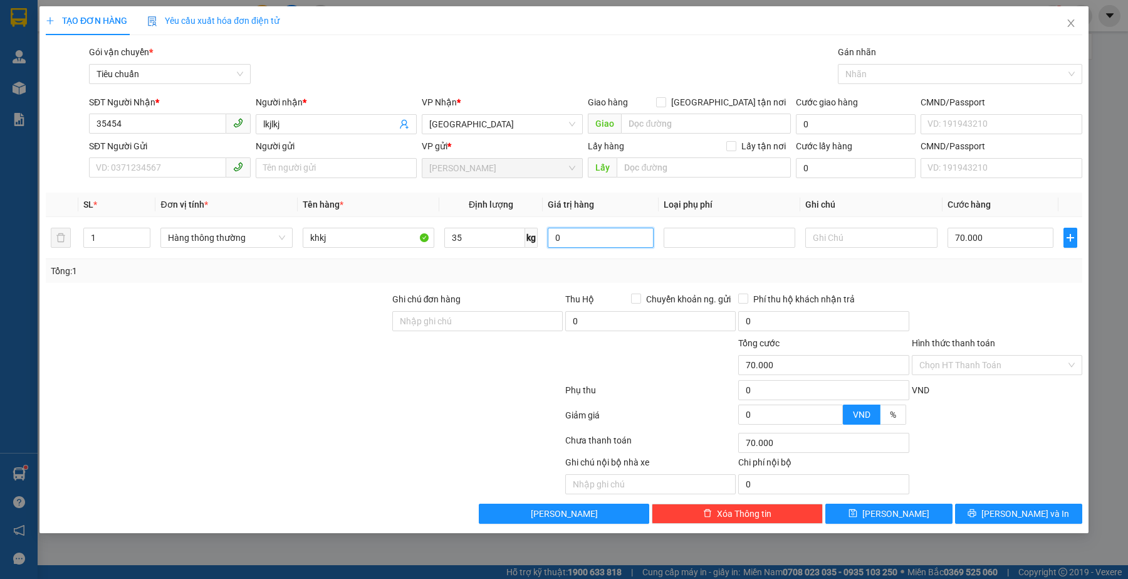
type input "70.000"
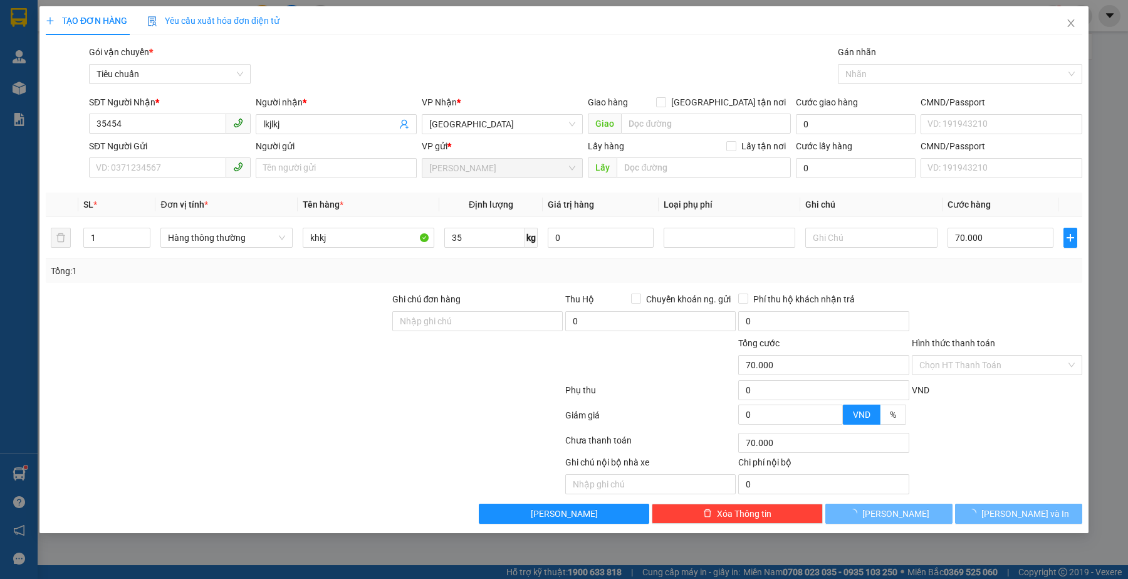
click at [1013, 291] on div "Transit Pickup Surcharge Ids Transit Deliver Surcharge Ids Transit Deliver Surc…" at bounding box center [564, 284] width 1037 height 478
click at [298, 379] on div at bounding box center [218, 358] width 347 height 44
click at [229, 407] on div at bounding box center [305, 417] width 520 height 25
